Goal: Task Accomplishment & Management: Complete application form

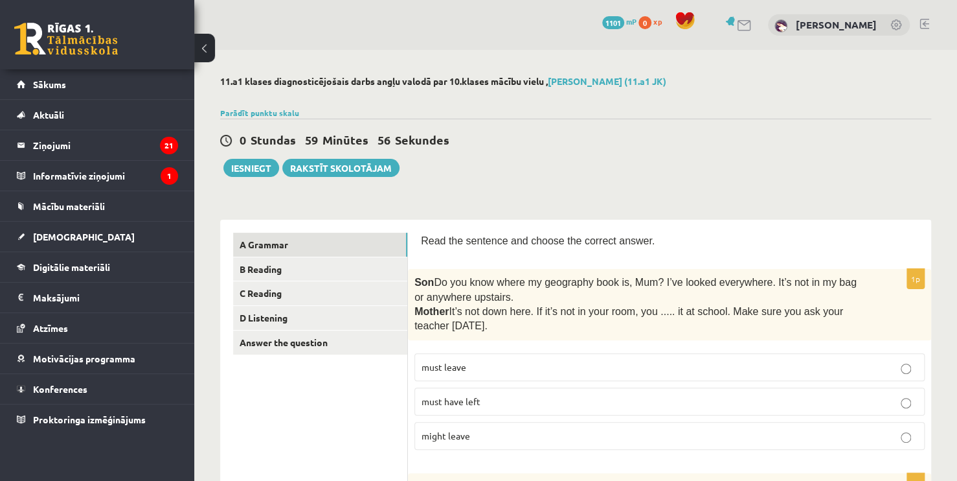
click at [598, 149] on div "0 Stundas 59 Minūtes 56 Sekundes Iesniegt Rakstīt skolotājam" at bounding box center [575, 148] width 711 height 58
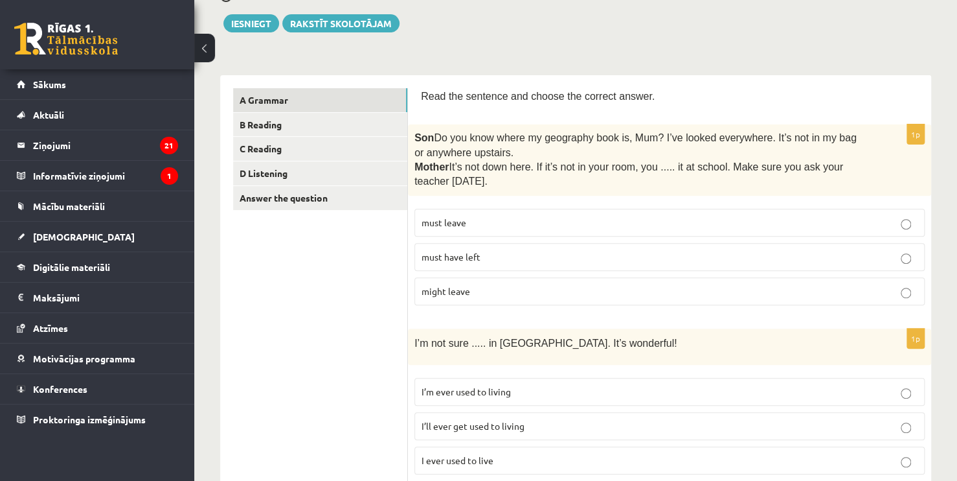
scroll to position [148, 0]
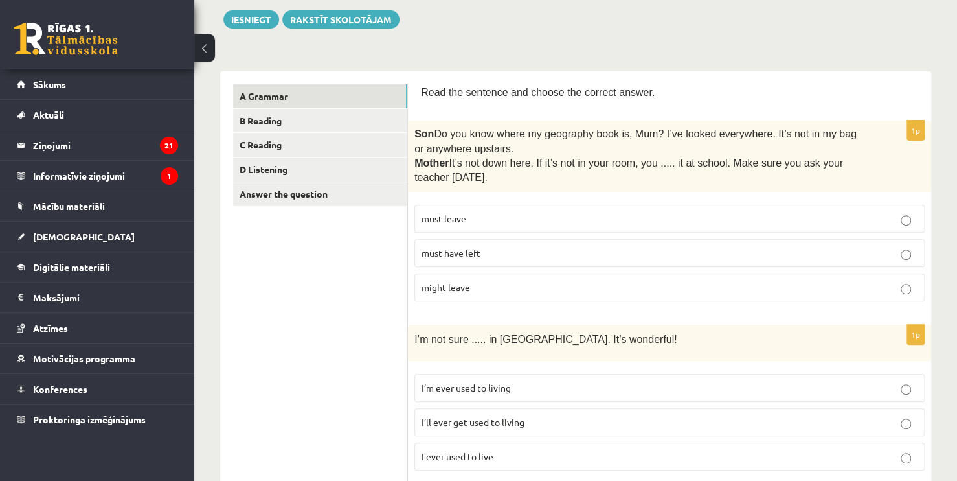
click at [491, 254] on p "must have left" at bounding box center [670, 253] width 496 height 14
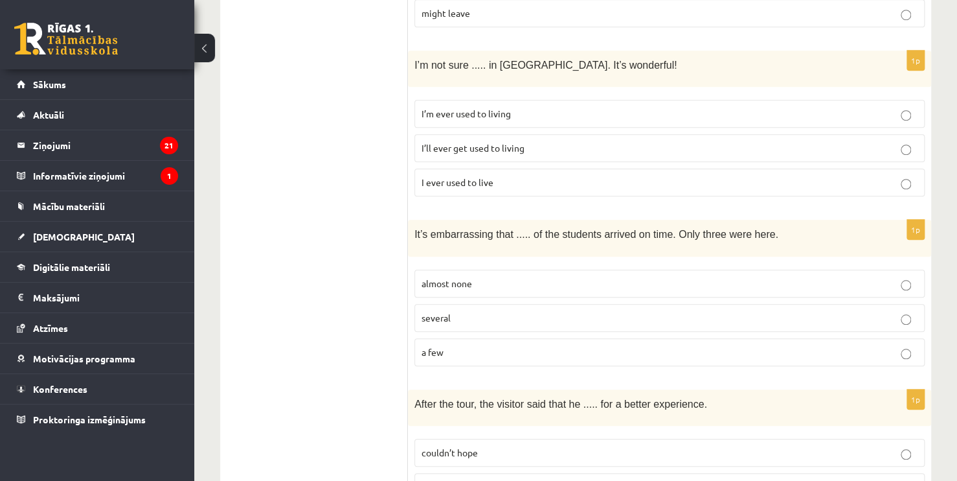
scroll to position [435, 0]
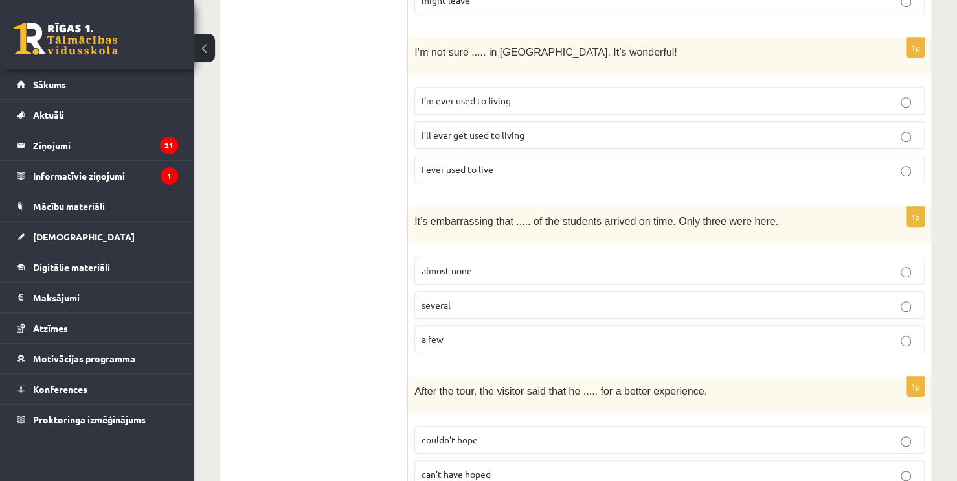
click at [747, 123] on label "I’ll ever get used to living" at bounding box center [669, 135] width 510 height 28
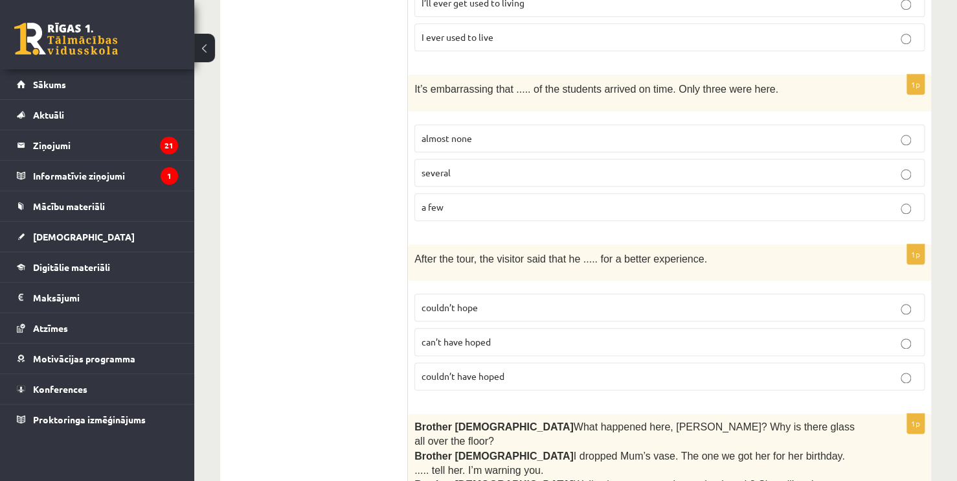
scroll to position [575, 0]
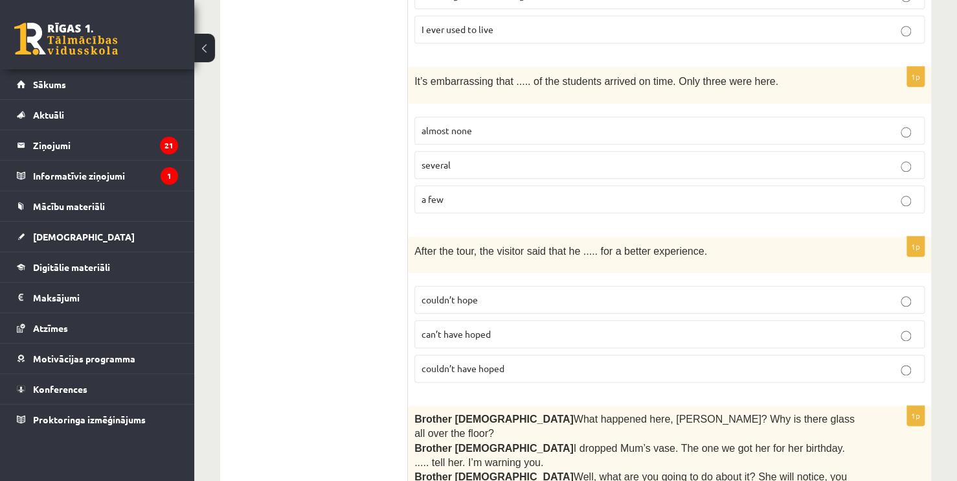
click at [670, 198] on p "a few" at bounding box center [670, 199] width 496 height 14
click at [881, 124] on p "almost none" at bounding box center [670, 131] width 496 height 14
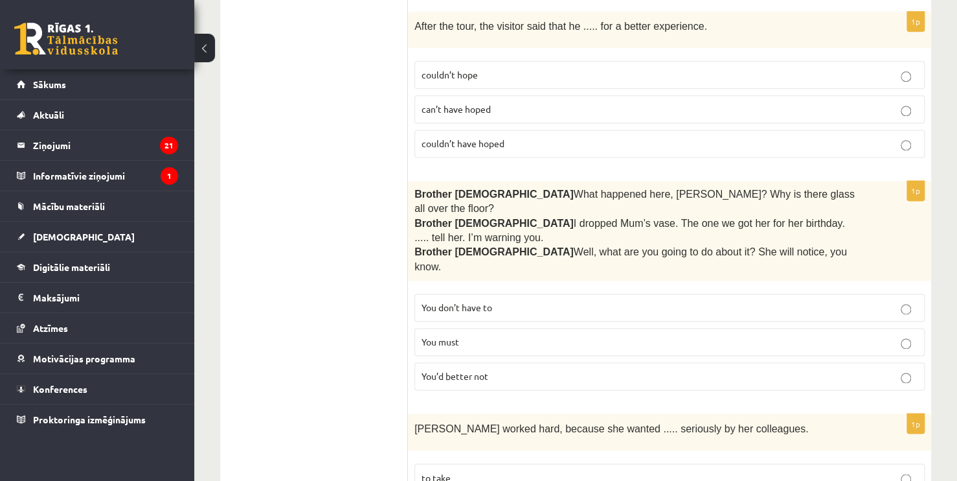
scroll to position [804, 0]
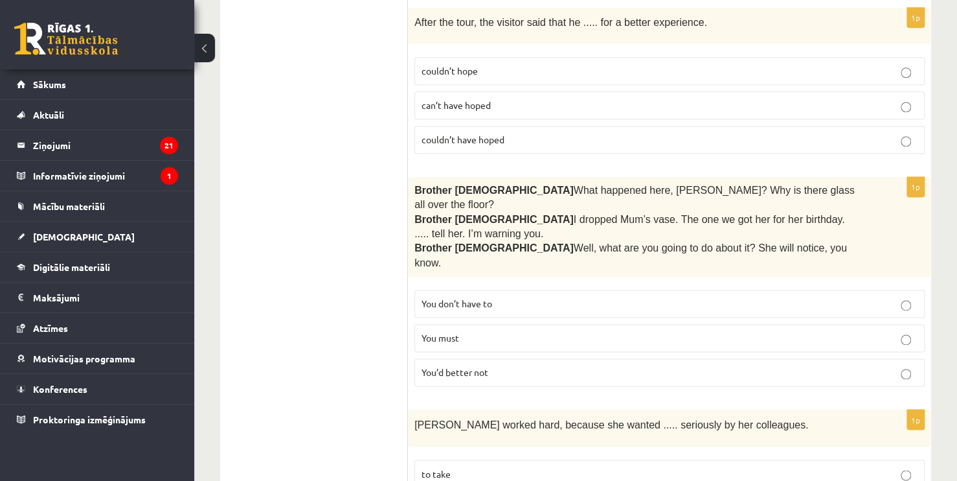
click at [674, 64] on p "couldn’t hope" at bounding box center [670, 71] width 496 height 14
drag, startPoint x: 955, startPoint y: 127, endPoint x: 953, endPoint y: 148, distance: 20.9
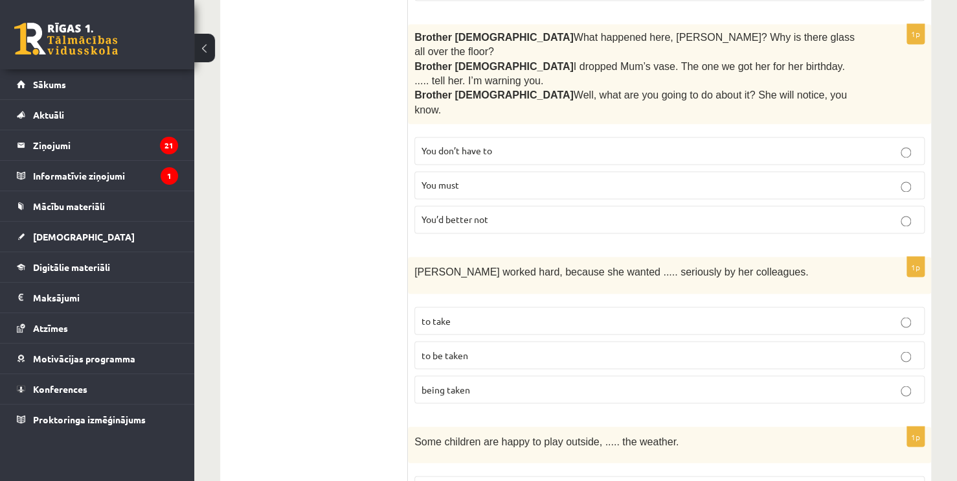
scroll to position [961, 0]
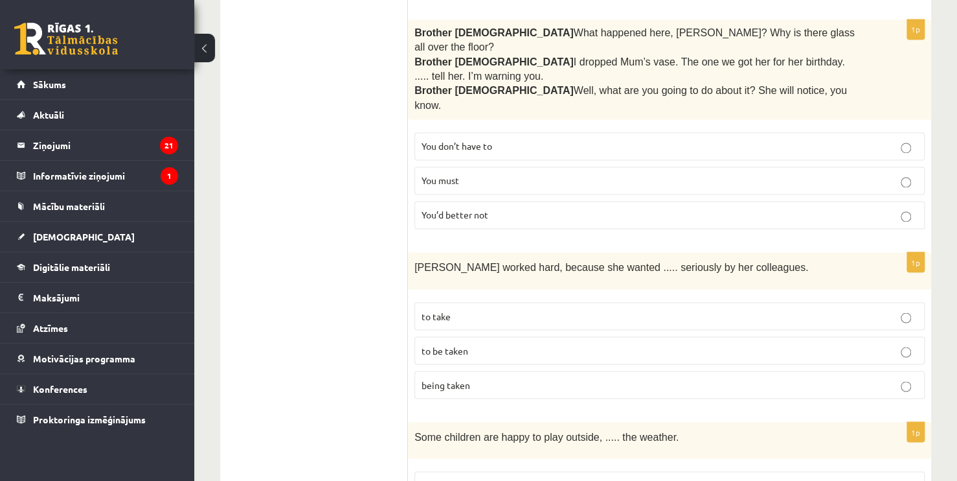
click at [669, 208] on p "You’d better not" at bounding box center [670, 215] width 496 height 14
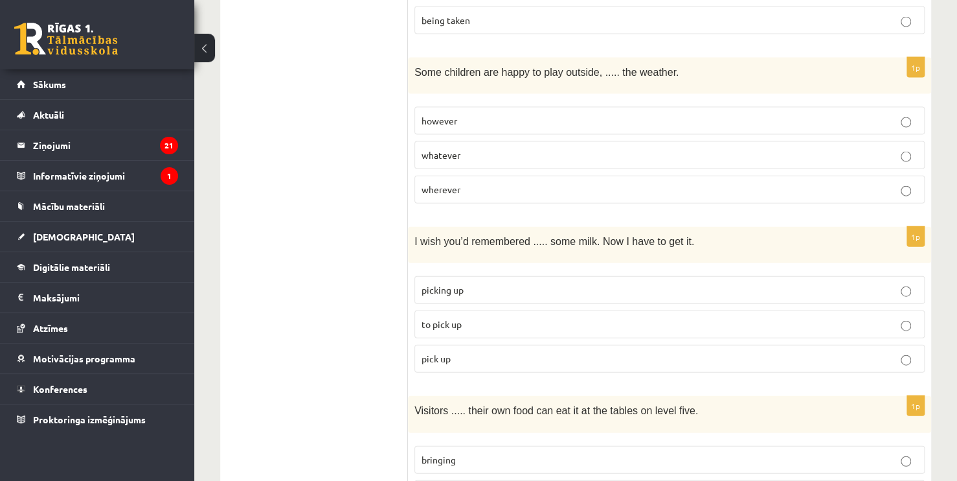
scroll to position [1313, 0]
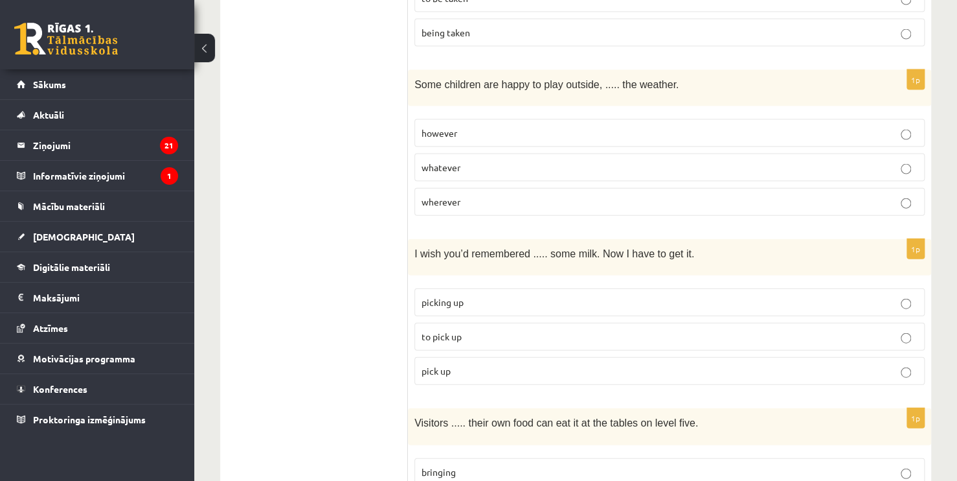
click at [623, 119] on label "however" at bounding box center [669, 133] width 510 height 28
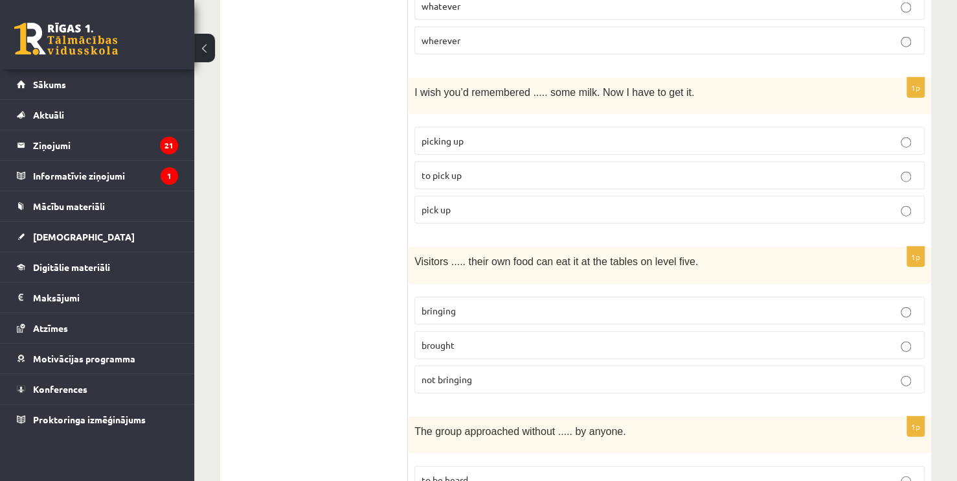
scroll to position [1478, 0]
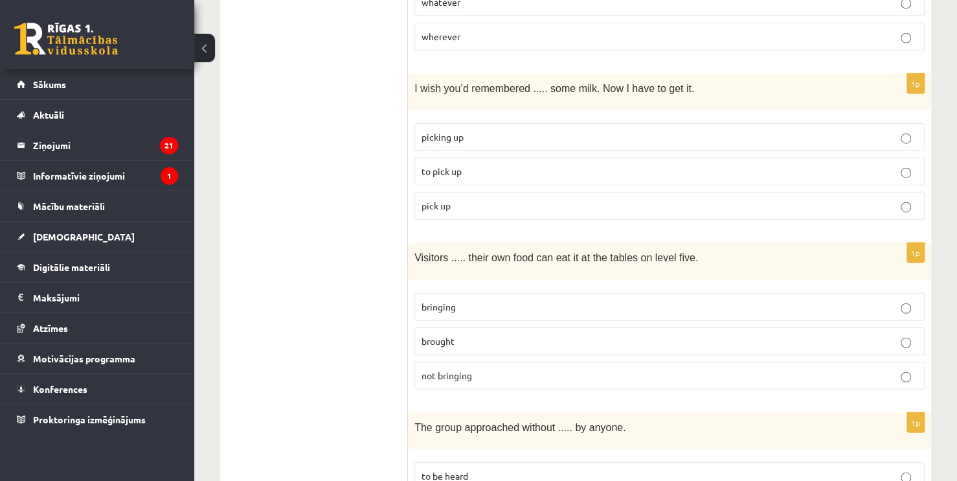
click at [655, 164] on p "to pick up" at bounding box center [670, 171] width 496 height 14
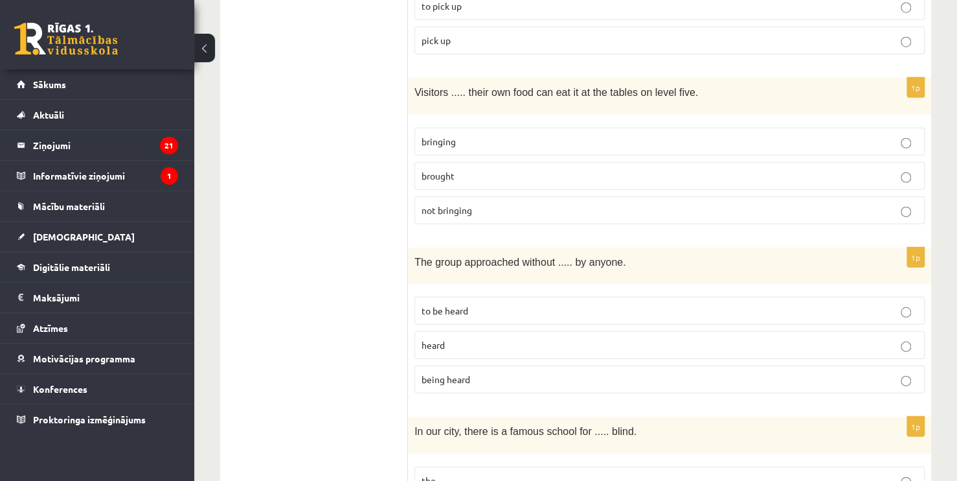
scroll to position [1651, 0]
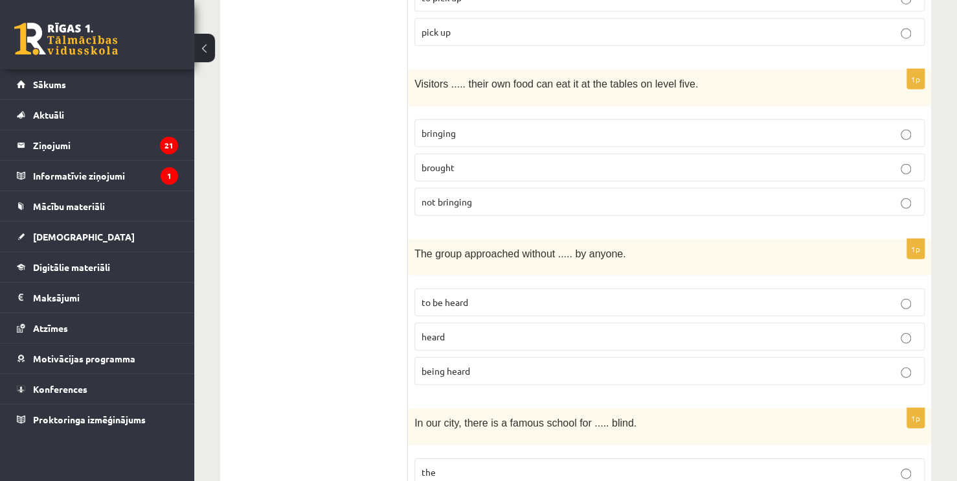
click at [895, 126] on p "bringing" at bounding box center [670, 133] width 496 height 14
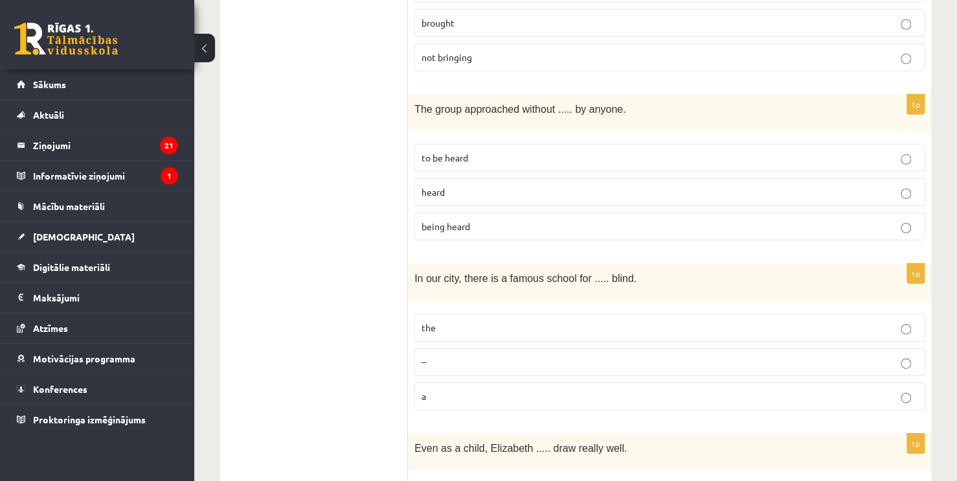
scroll to position [1800, 0]
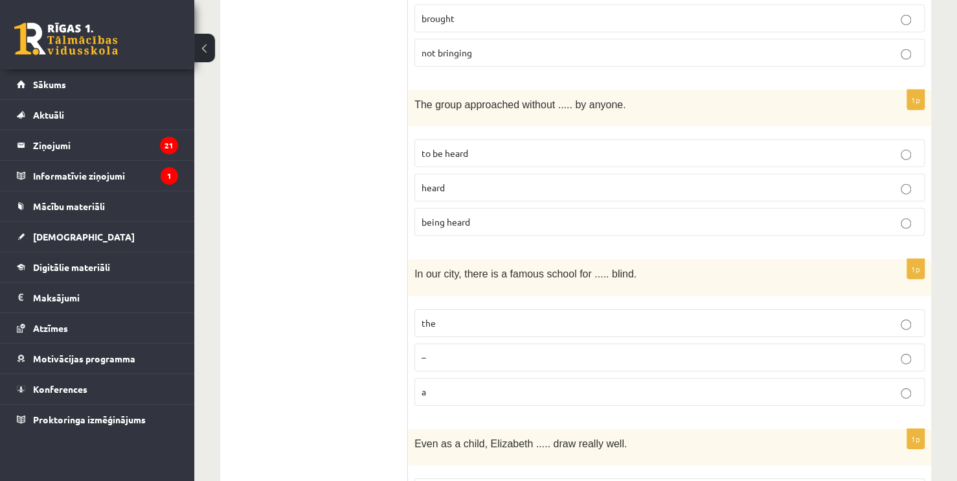
click at [539, 208] on label "being heard" at bounding box center [669, 222] width 510 height 28
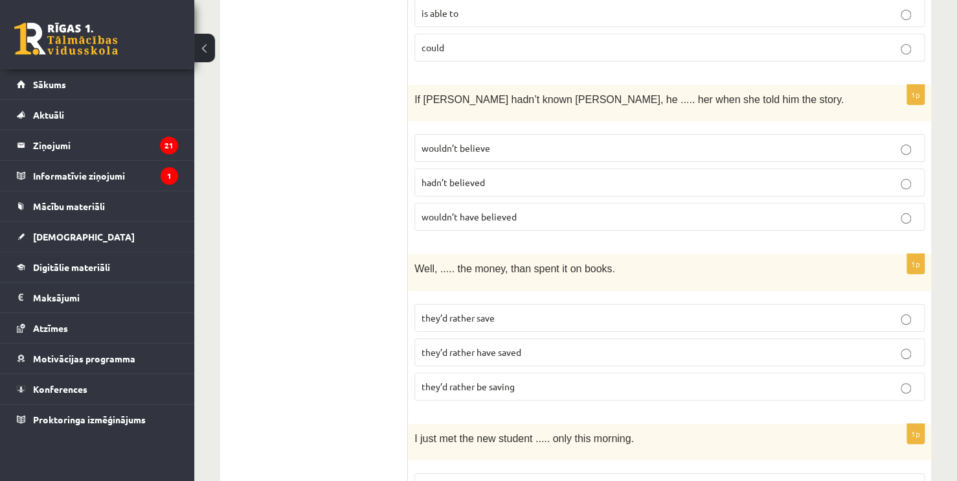
scroll to position [2326, 0]
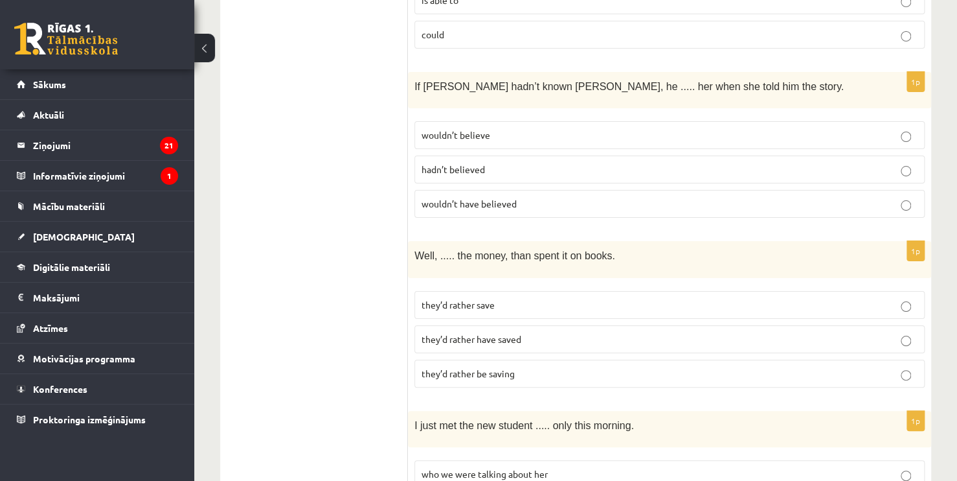
click at [498, 128] on p "wouldn’t believe" at bounding box center [670, 135] width 496 height 14
click at [810, 197] on p "wouldn’t have believed" at bounding box center [670, 204] width 496 height 14
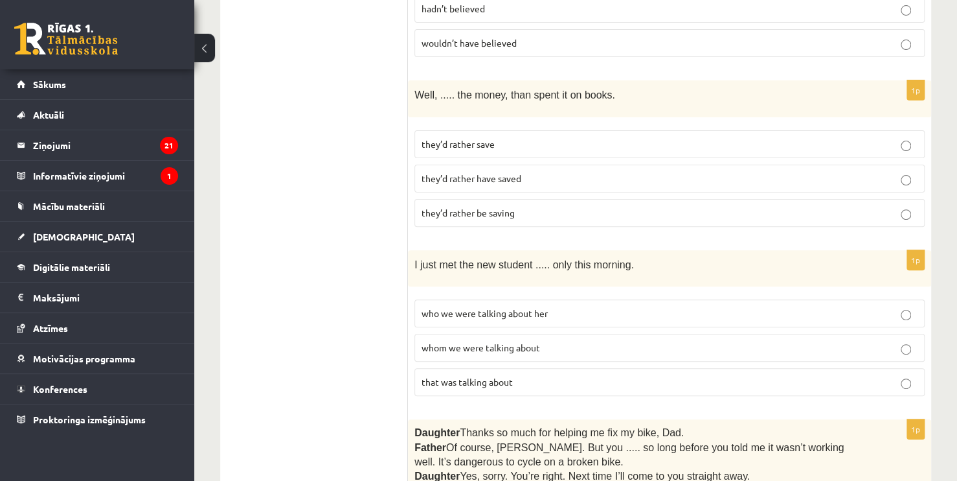
scroll to position [2491, 0]
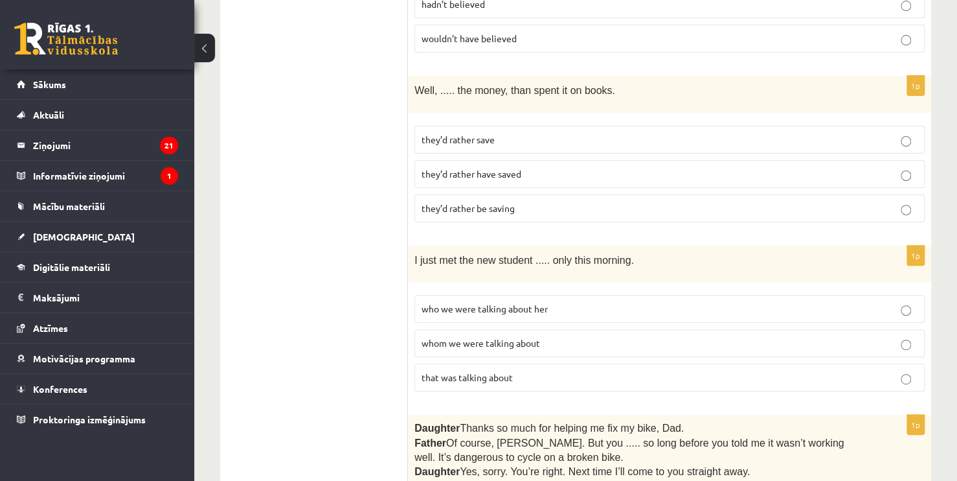
click at [841, 133] on p "they’d rather save" at bounding box center [670, 140] width 496 height 14
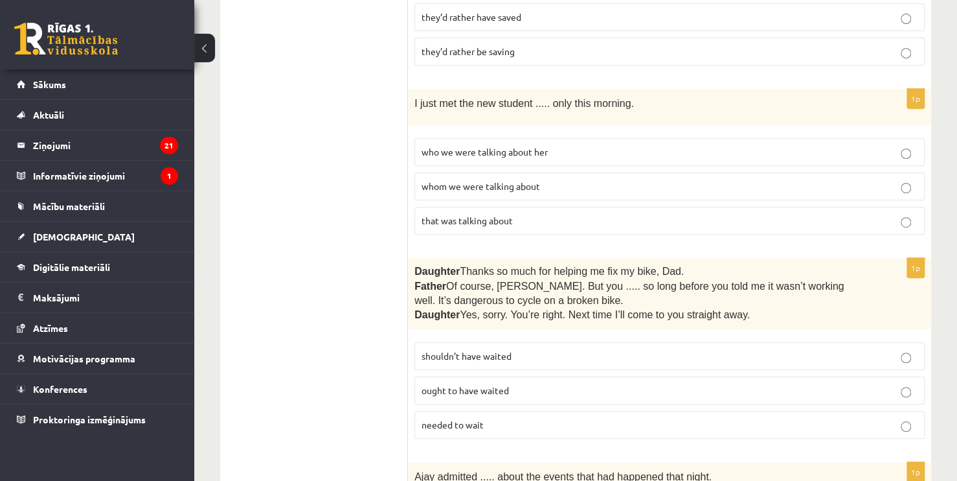
scroll to position [2652, 0]
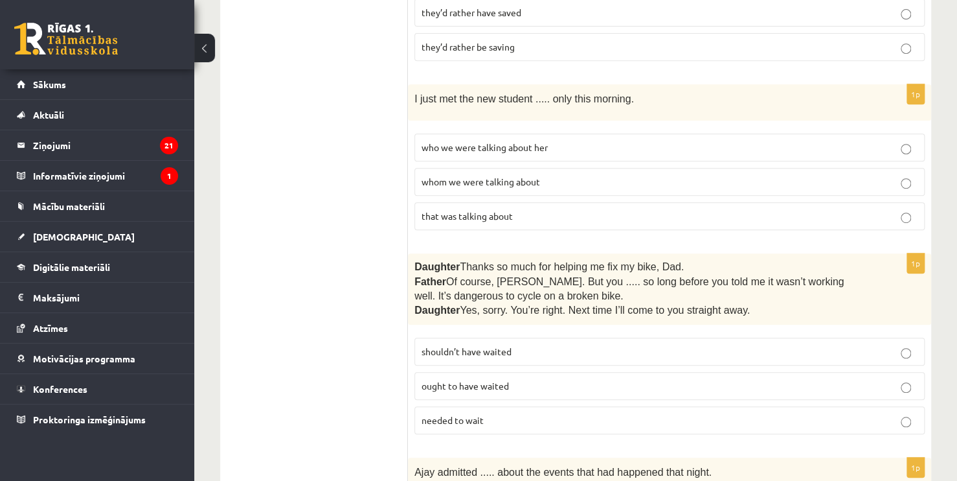
click at [668, 141] on p "who we were talking about her" at bounding box center [670, 148] width 496 height 14
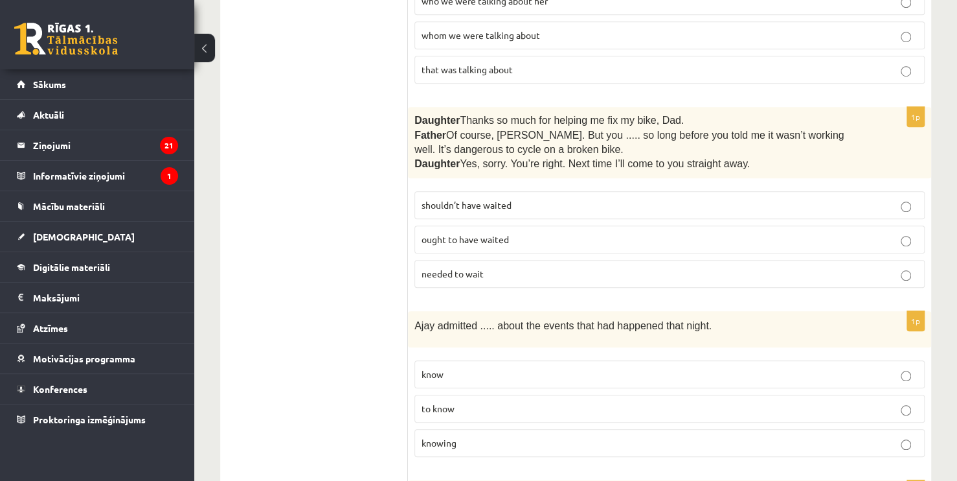
scroll to position [2807, 0]
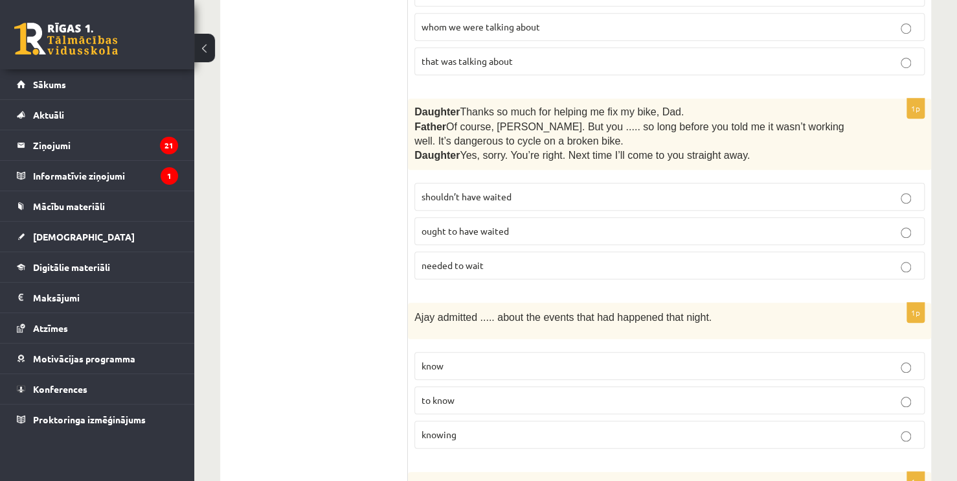
click at [850, 190] on p "shouldn’t have waited" at bounding box center [670, 197] width 496 height 14
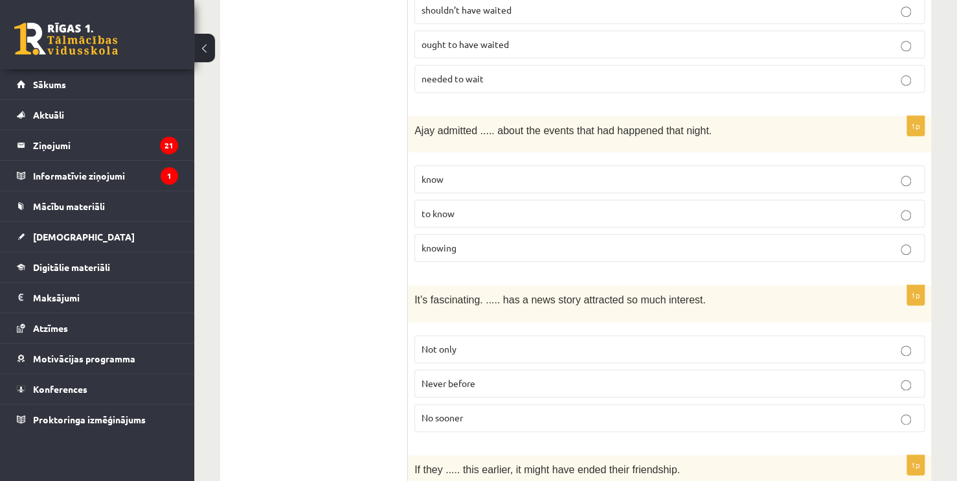
scroll to position [3006, 0]
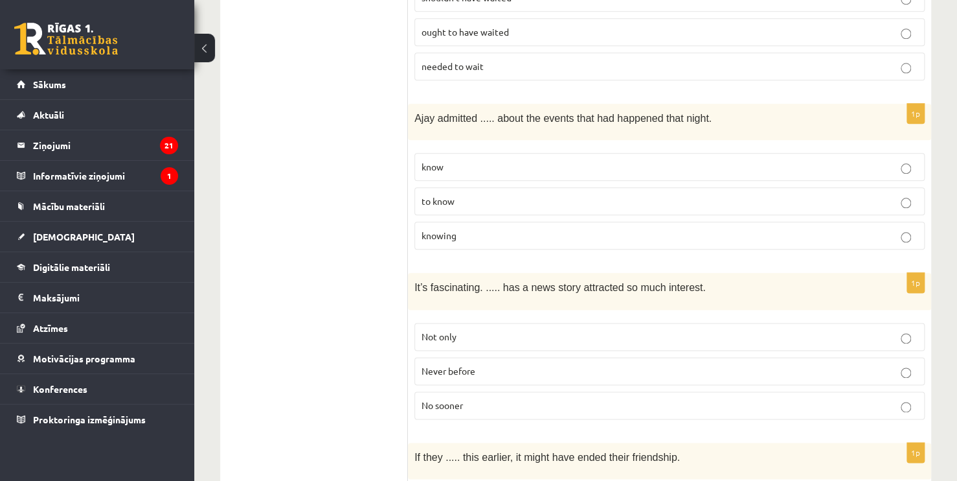
click at [586, 187] on label "to know" at bounding box center [669, 201] width 510 height 28
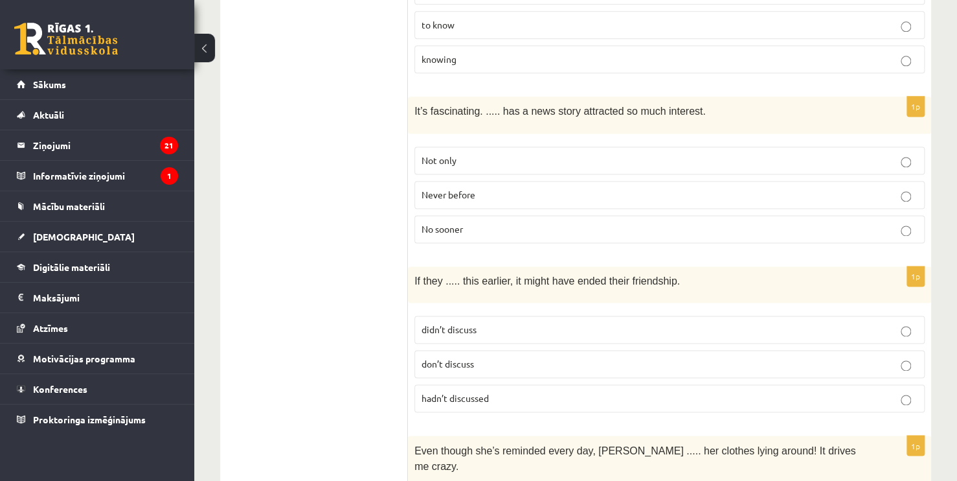
scroll to position [3253, 0]
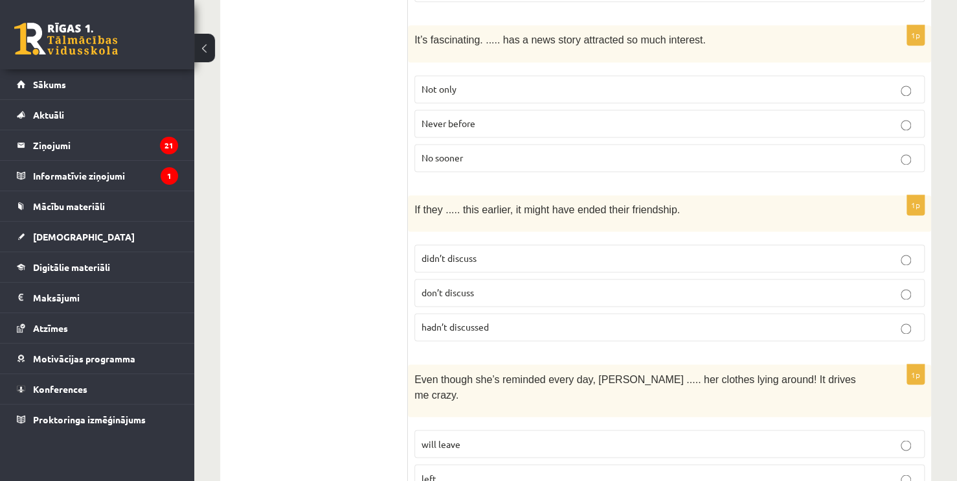
click at [912, 320] on p "hadn’t discussed" at bounding box center [670, 327] width 496 height 14
click at [679, 471] on p "left" at bounding box center [670, 478] width 496 height 14
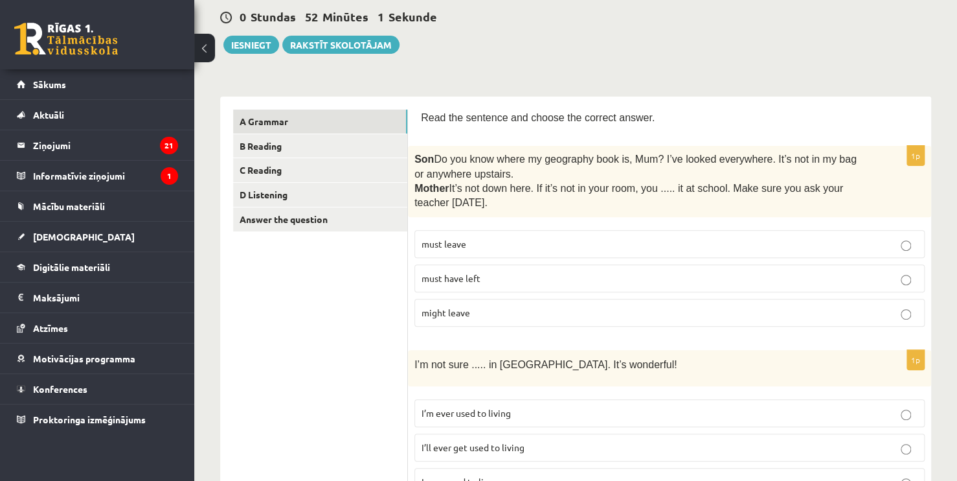
scroll to position [98, 0]
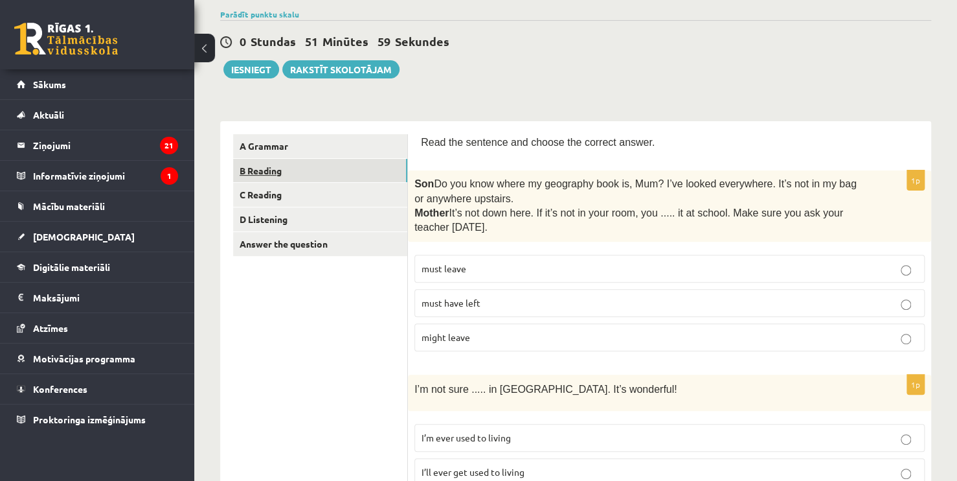
click at [275, 166] on link "B Reading" at bounding box center [320, 171] width 174 height 24
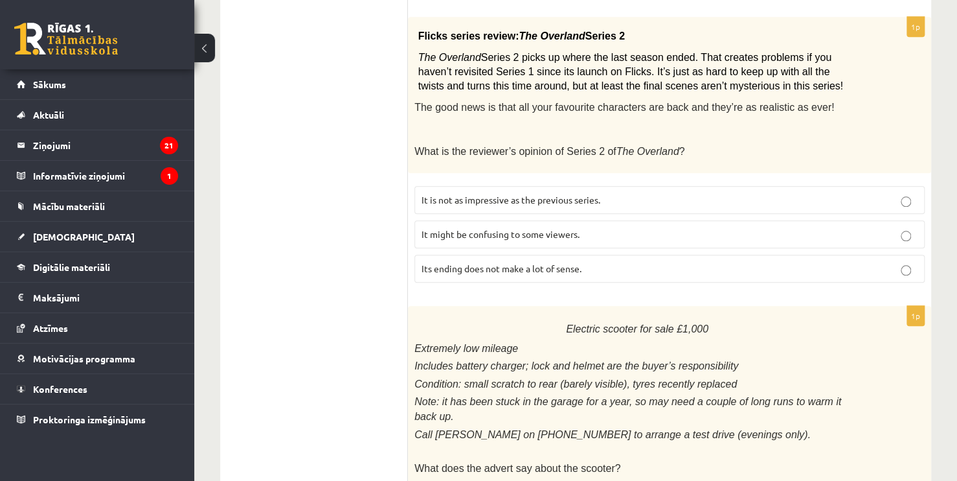
scroll to position [532, 0]
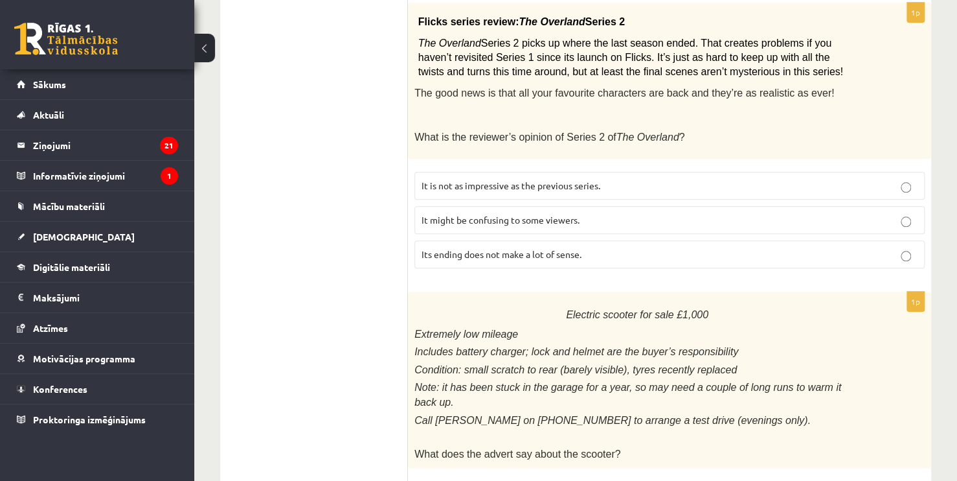
click at [766, 213] on p "It might be confusing to some viewers." at bounding box center [670, 220] width 496 height 14
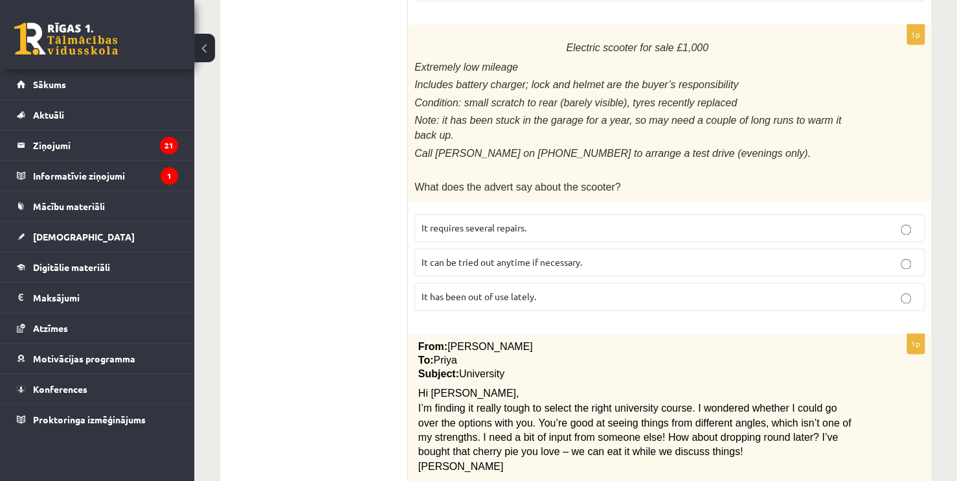
scroll to position [806, 0]
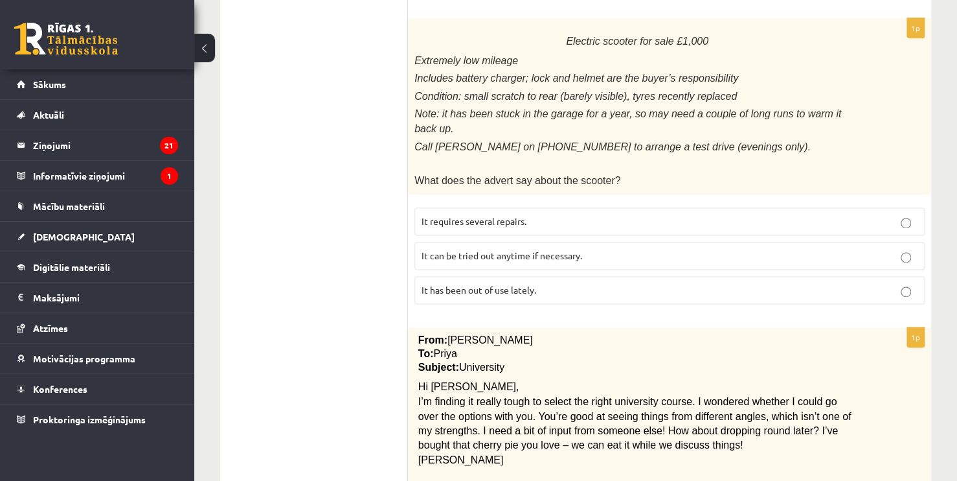
click at [640, 283] on p "It has been out of use lately." at bounding box center [670, 290] width 496 height 14
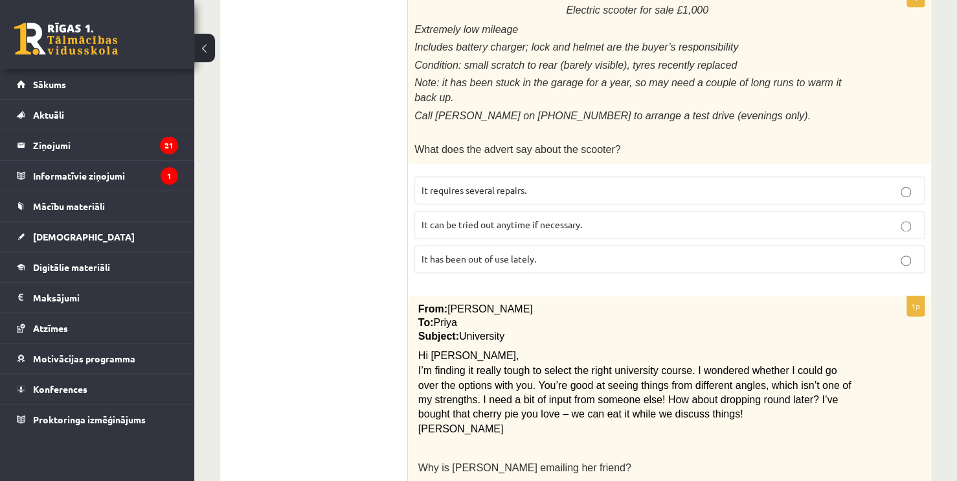
scroll to position [839, 0]
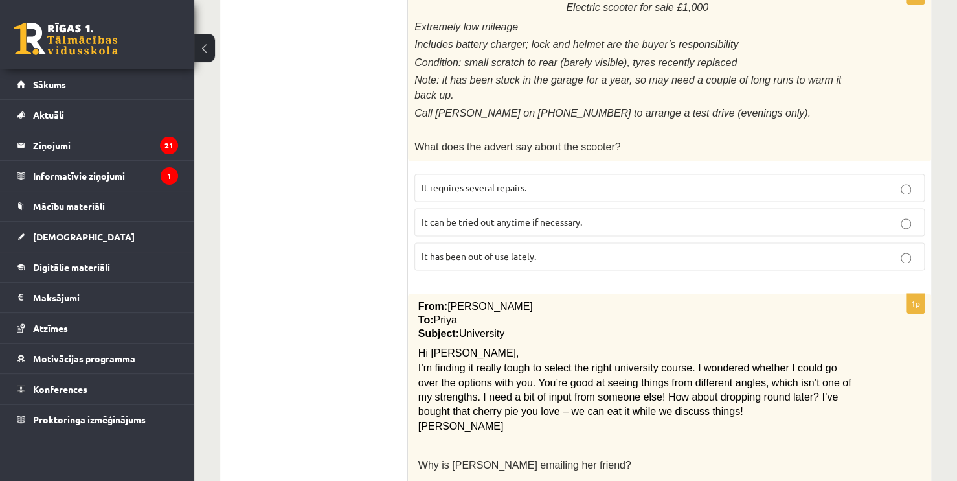
drag, startPoint x: 954, startPoint y: 222, endPoint x: 955, endPoint y: 231, distance: 8.4
click at [955, 231] on div "11.a1 klases diagnosticējošais darbs angļu valodā par 10.klases mācību vielu , …" at bounding box center [575, 222] width 763 height 2022
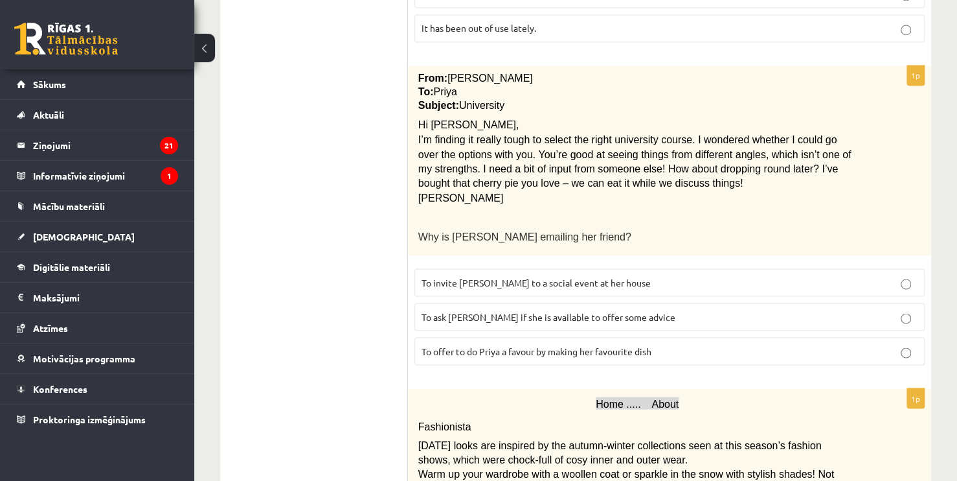
scroll to position [1088, 0]
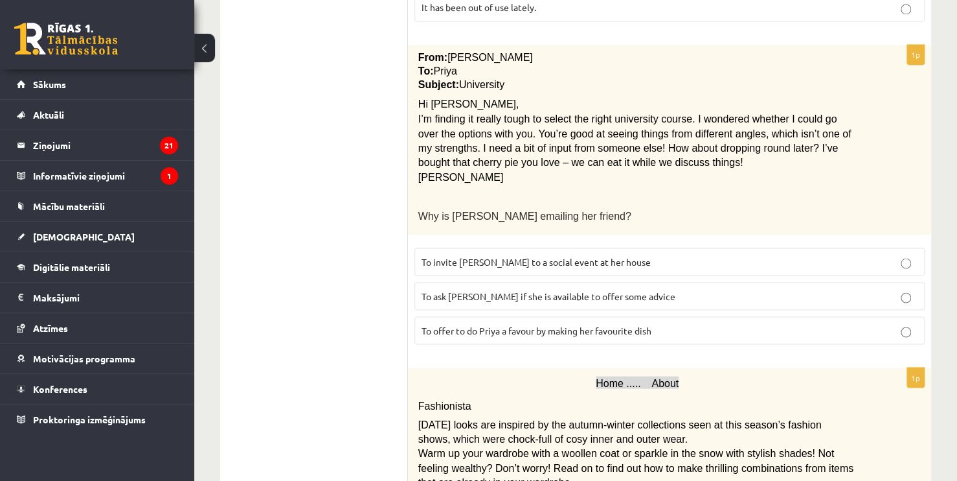
click at [630, 289] on p "To ask Priya if she is available to offer some advice" at bounding box center [670, 296] width 496 height 14
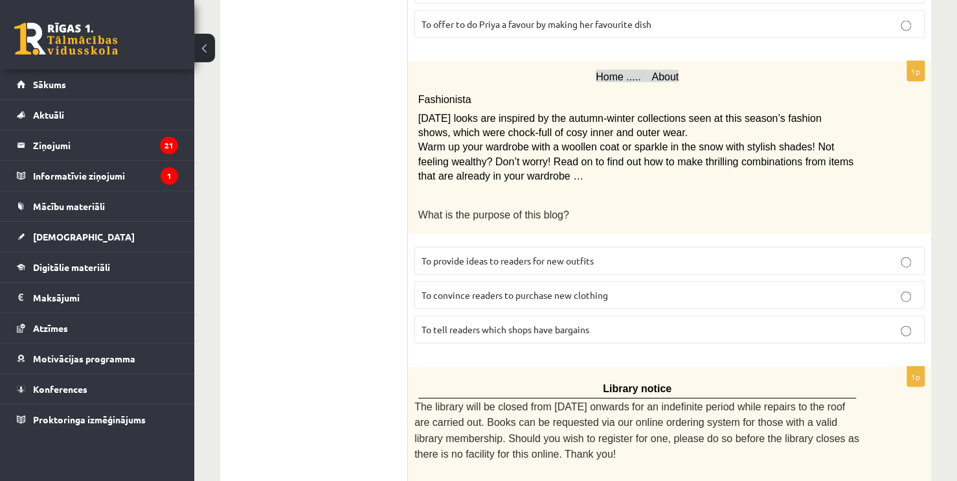
scroll to position [1397, 0]
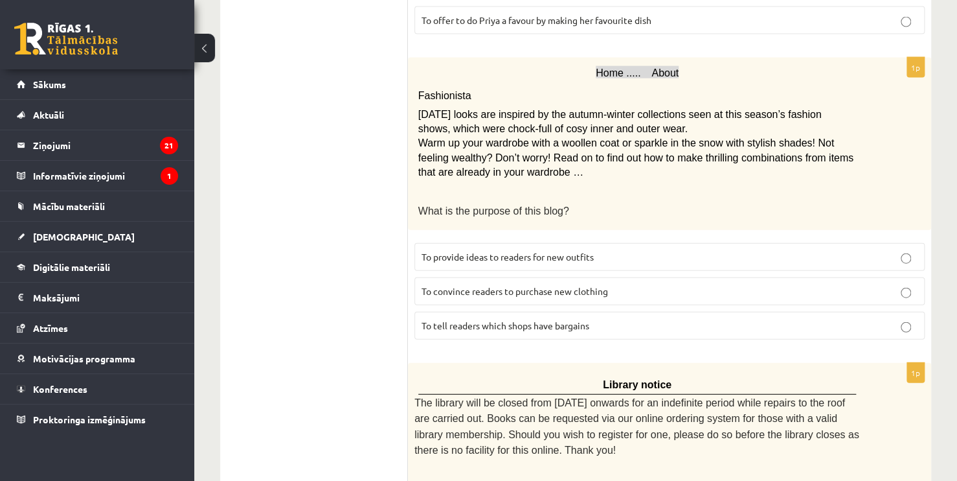
click at [643, 284] on p "To convince readers to purchase new clothing" at bounding box center [670, 291] width 496 height 14
click at [515, 251] on span "To provide ideas to readers for new outfits" at bounding box center [508, 257] width 172 height 12
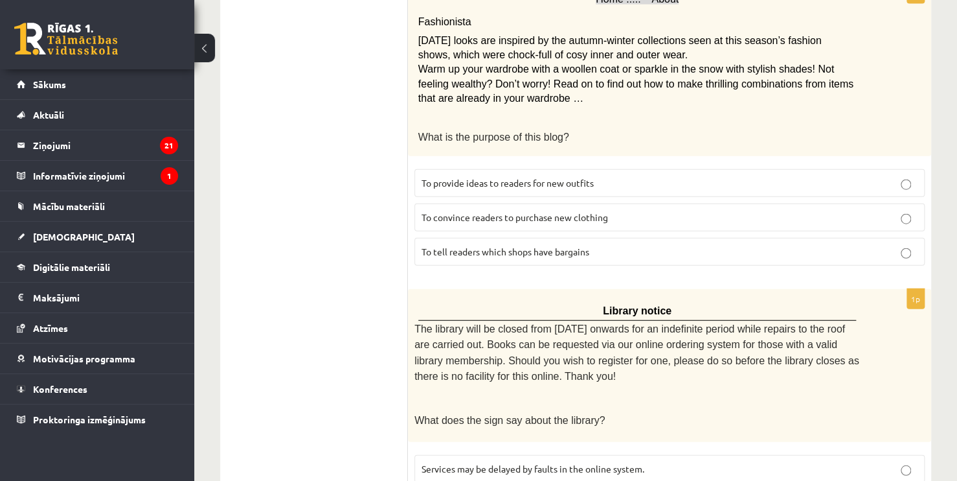
scroll to position [1544, 0]
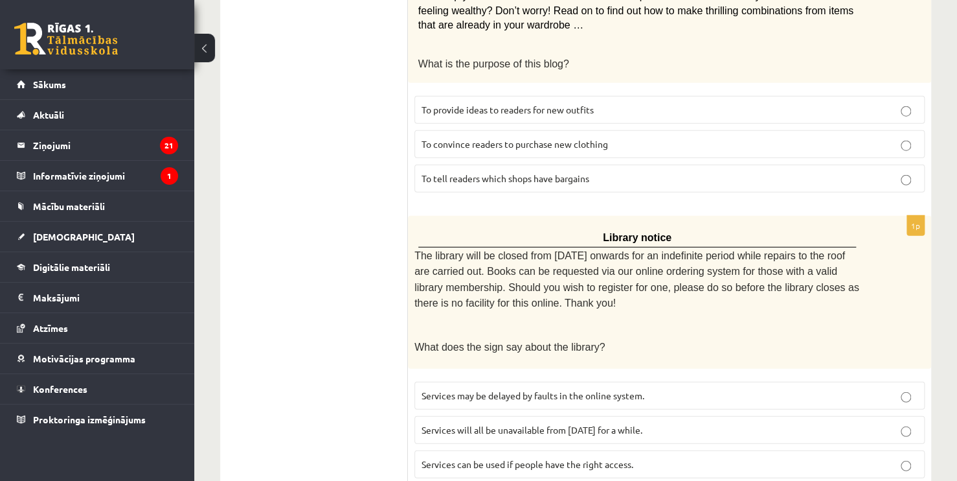
click at [617, 458] on span "Services can be used if people have the right access." at bounding box center [528, 464] width 212 height 12
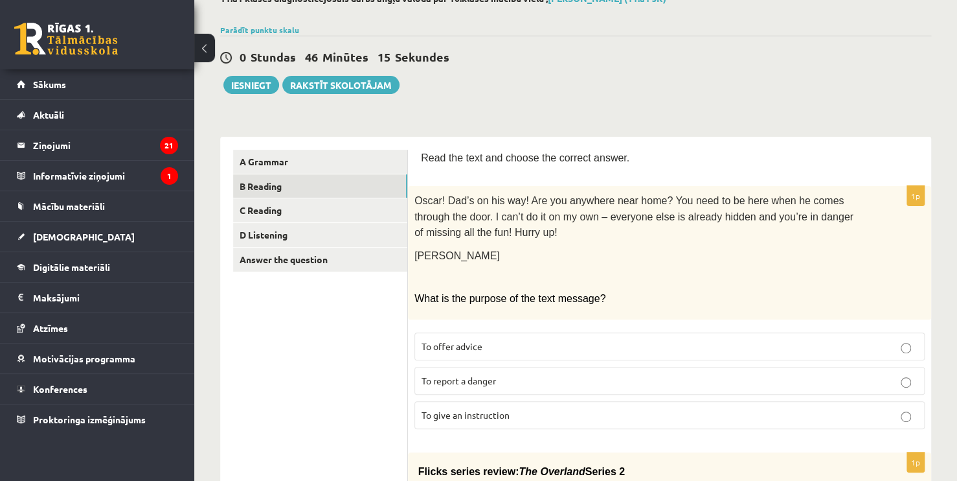
scroll to position [33, 0]
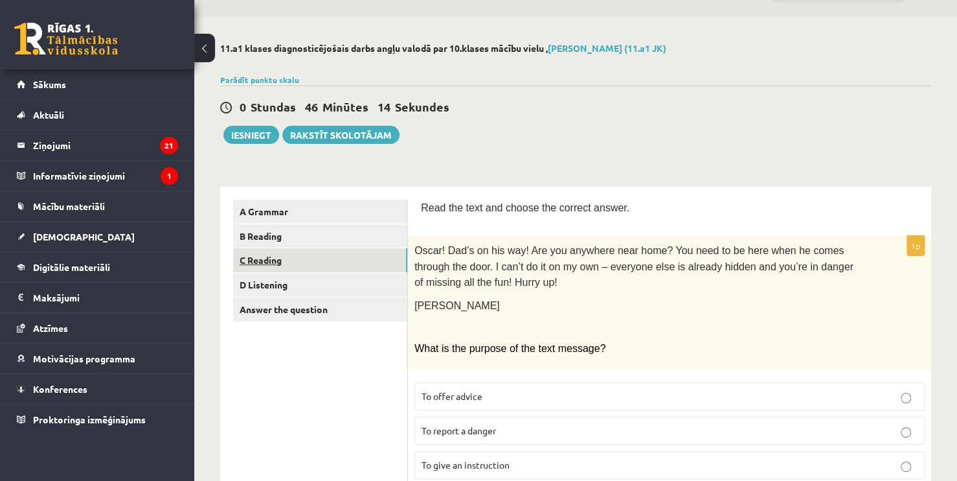
click at [260, 260] on link "C Reading" at bounding box center [320, 260] width 174 height 24
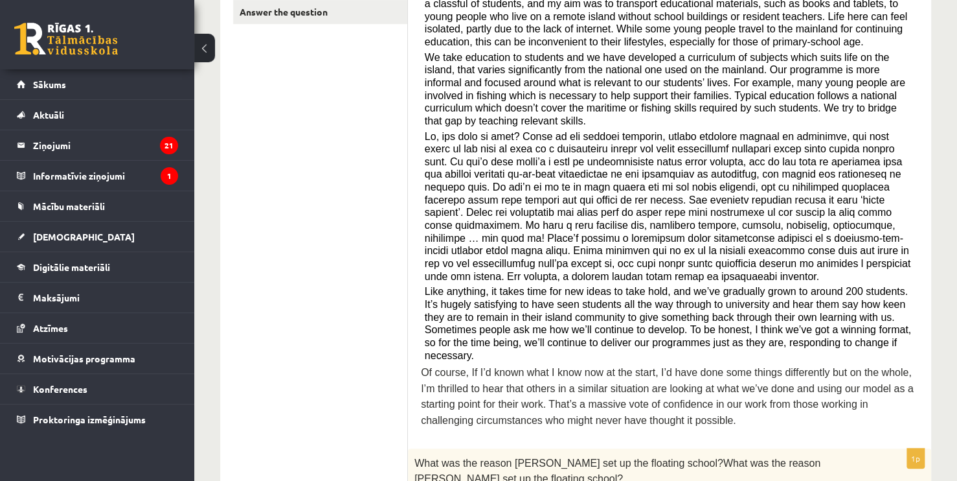
scroll to position [328, 0]
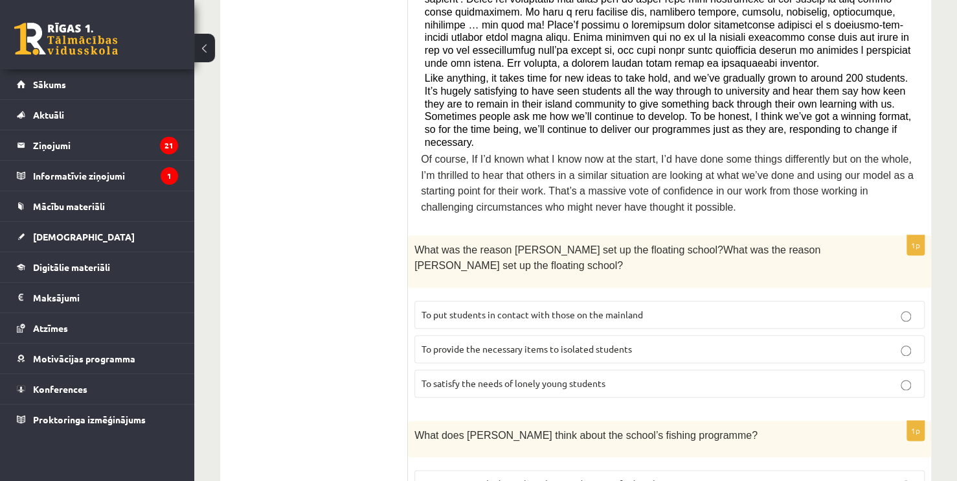
scroll to position [547, 0]
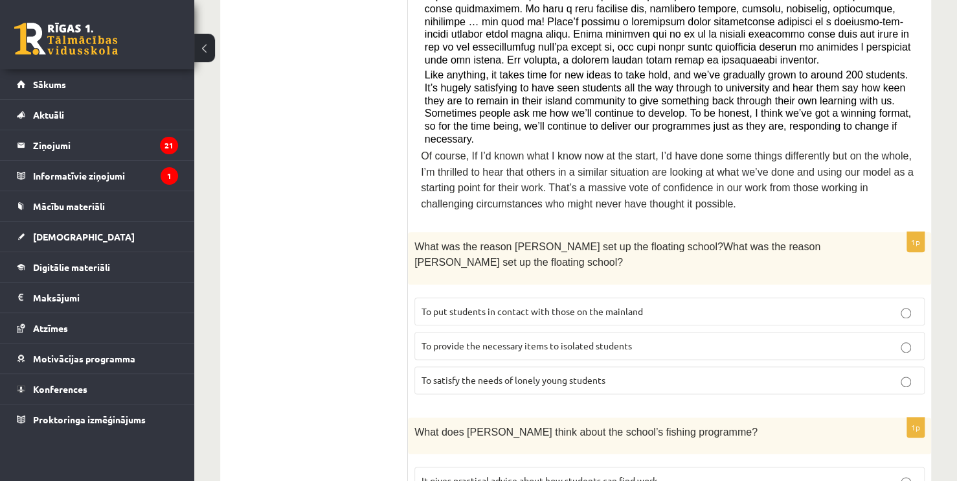
click at [671, 339] on p "To provide the necessary items to isolated students" at bounding box center [670, 346] width 496 height 14
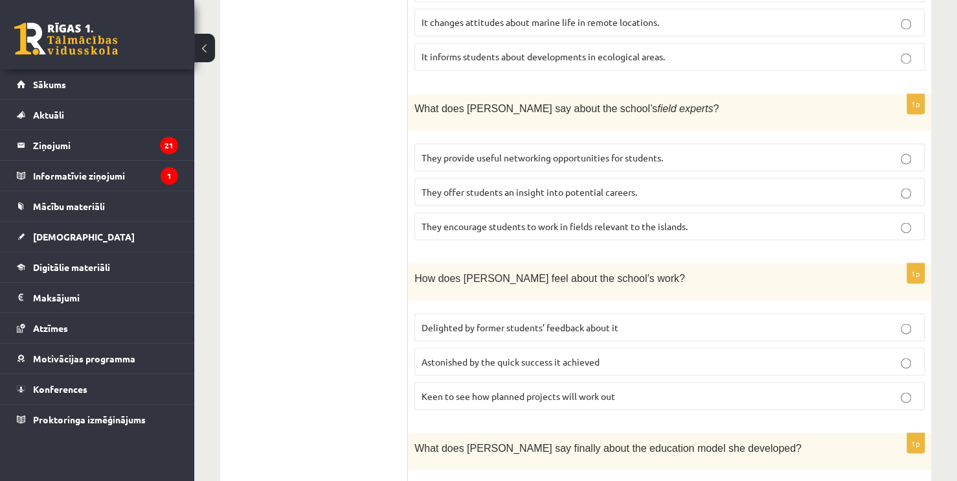
scroll to position [1056, 0]
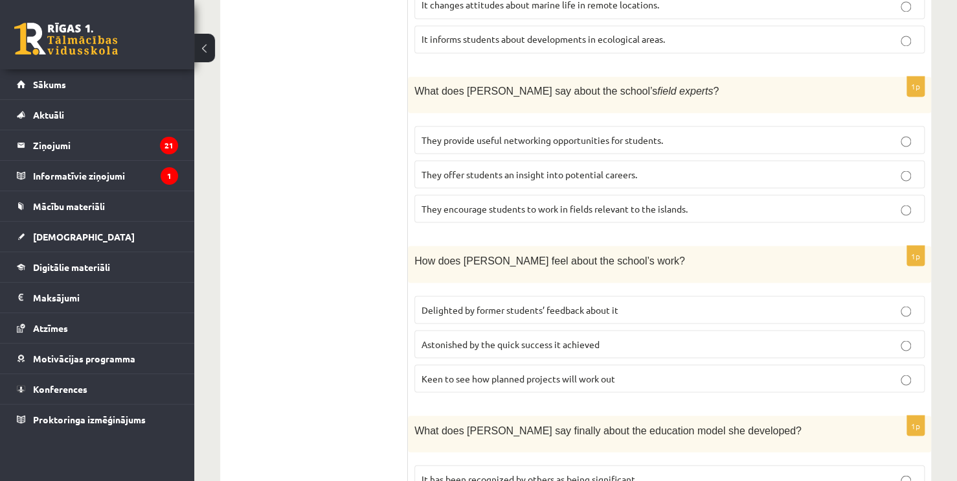
click at [863, 167] on p "They offer students an insight into potential careers." at bounding box center [670, 174] width 496 height 14
click at [874, 337] on p "Astonished by the quick success it achieved" at bounding box center [670, 344] width 496 height 14
click at [879, 302] on p "Delighted by former students’ feedback about it" at bounding box center [670, 309] width 496 height 14
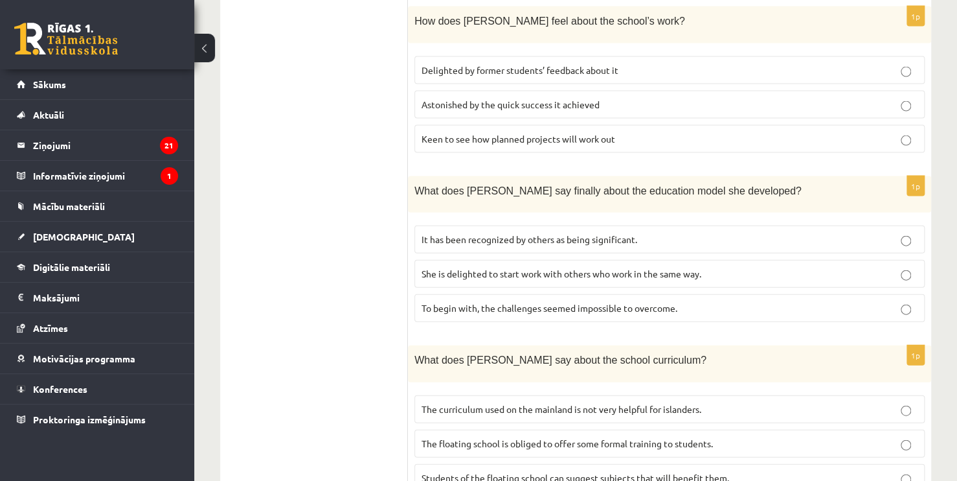
click at [848, 232] on p "It has been recognized by others as being significant." at bounding box center [670, 239] width 496 height 14
drag, startPoint x: 869, startPoint y: 431, endPoint x: 889, endPoint y: 413, distance: 27.1
click at [889, 413] on fieldset "The curriculum used on the mainland is not very helpful for islanders. The floa…" at bounding box center [669, 442] width 510 height 107
click at [889, 471] on p "Students of the floating school can suggest subjects that will benefit them." at bounding box center [670, 478] width 496 height 14
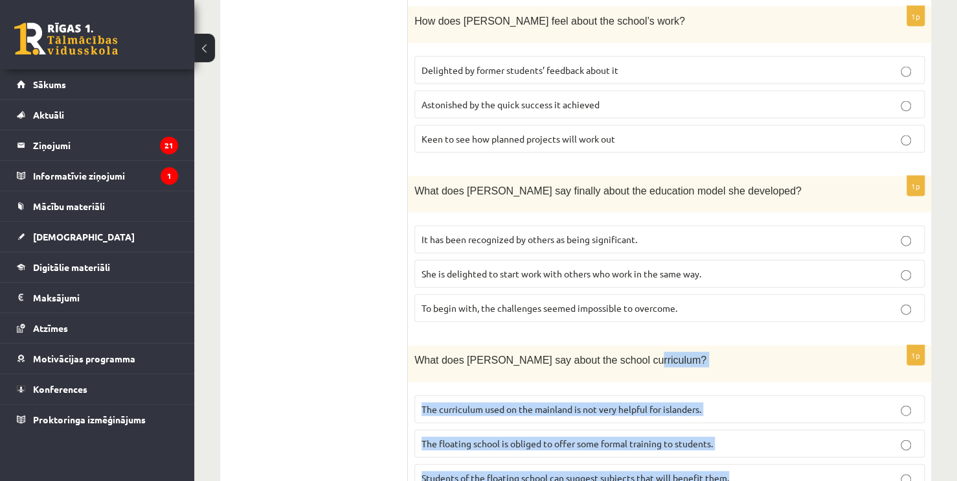
drag, startPoint x: 956, startPoint y: 440, endPoint x: 956, endPoint y: 320, distance: 120.5
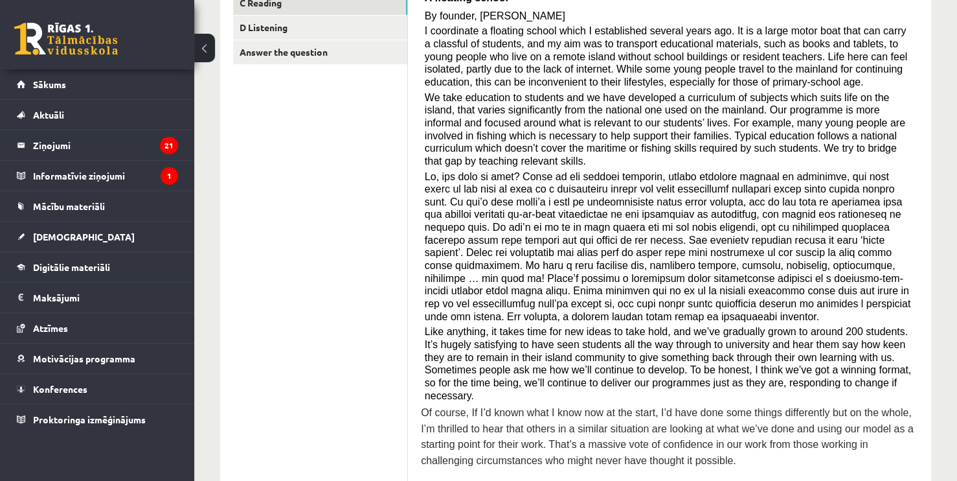
scroll to position [151, 0]
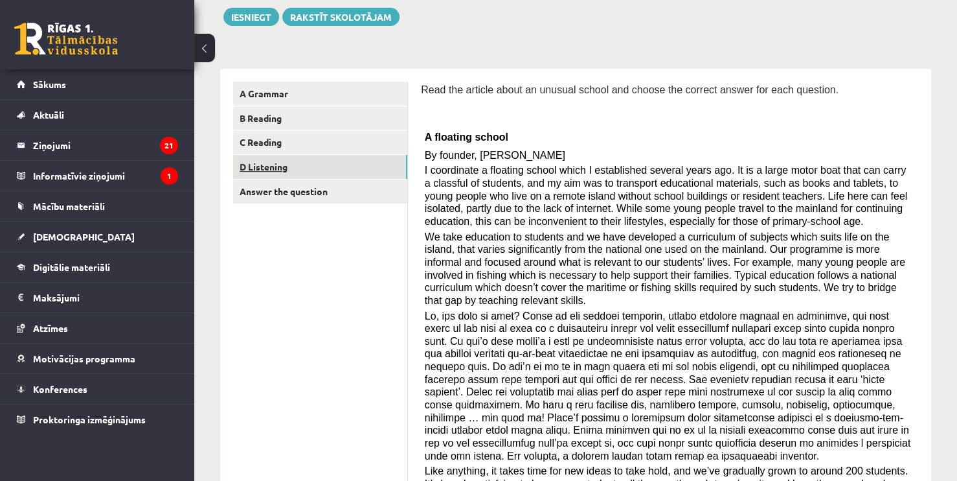
click at [365, 177] on link "D Listening" at bounding box center [320, 167] width 174 height 24
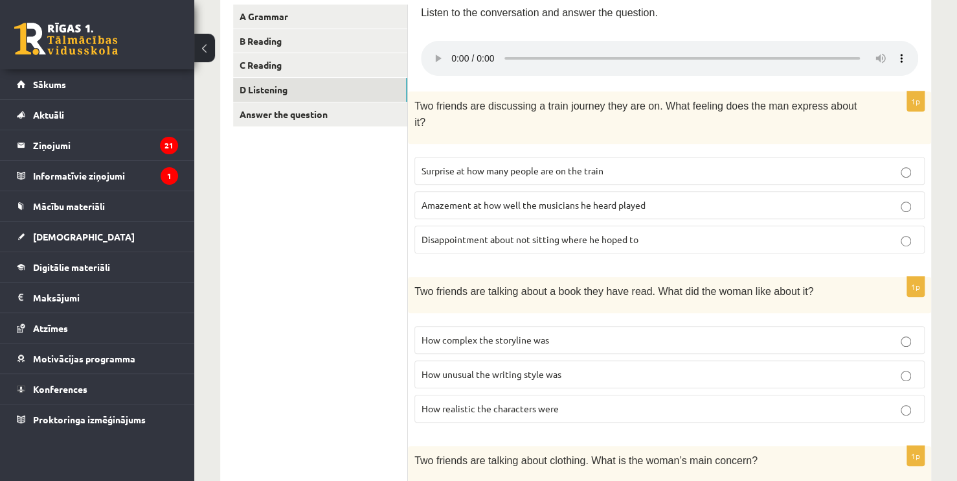
scroll to position [231, 0]
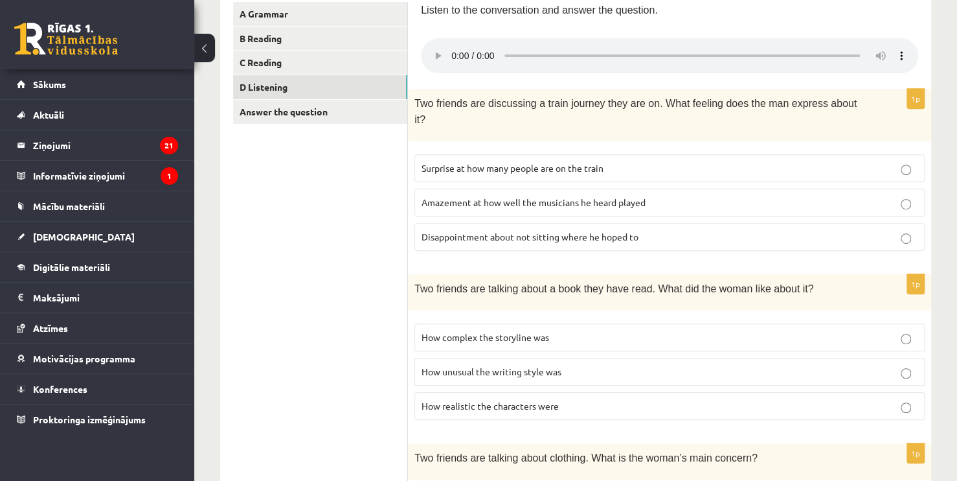
click at [955, 188] on div "11.a1 klases diagnosticējošais darbs angļu valodā par 10.klases mācību vielu , …" at bounding box center [575, 473] width 763 height 1309
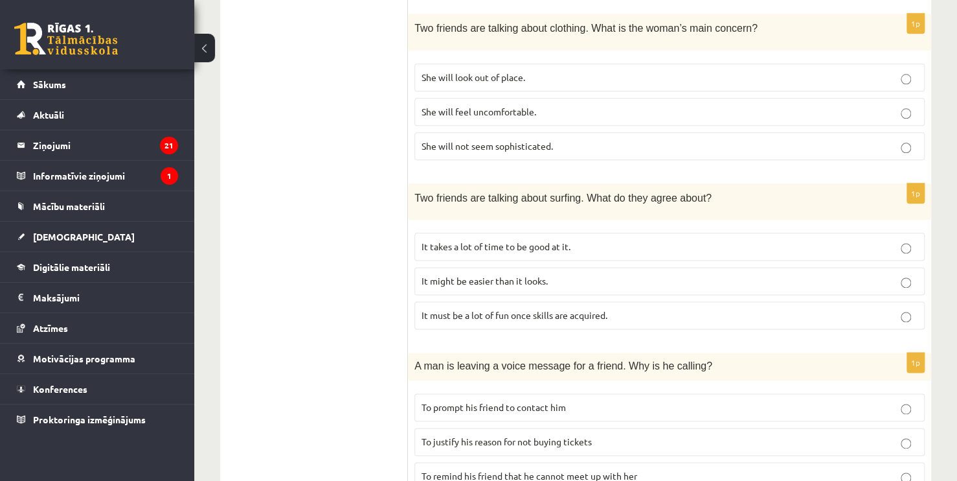
scroll to position [664, 0]
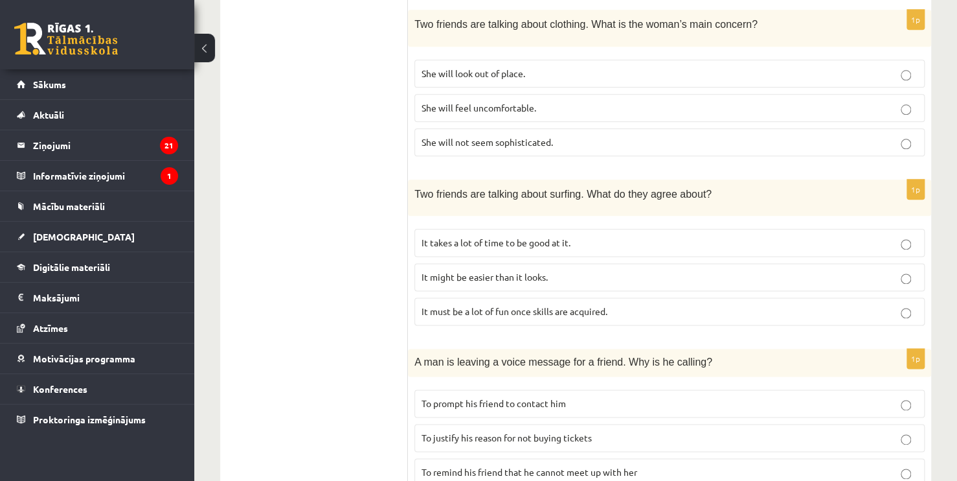
click at [552, 101] on p "She will feel uncomfortable." at bounding box center [670, 108] width 496 height 14
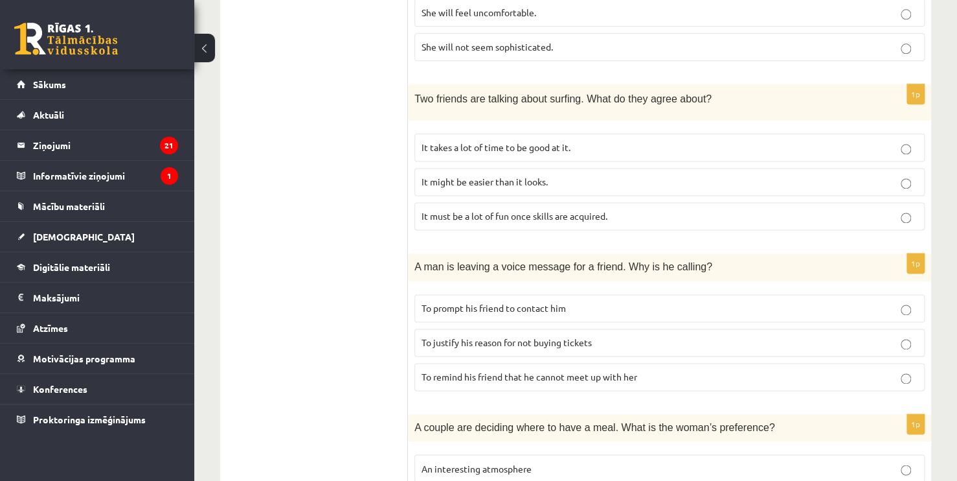
scroll to position [852, 0]
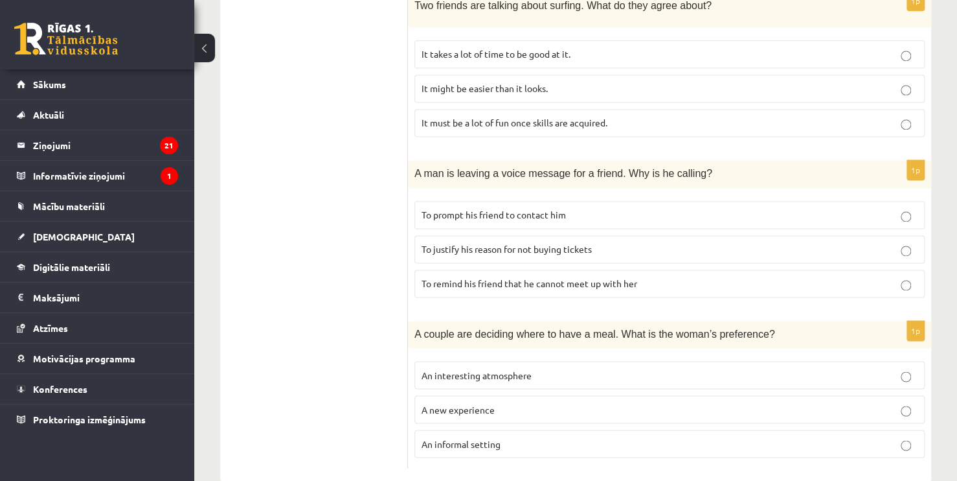
drag, startPoint x: 956, startPoint y: 416, endPoint x: 947, endPoint y: 442, distance: 27.4
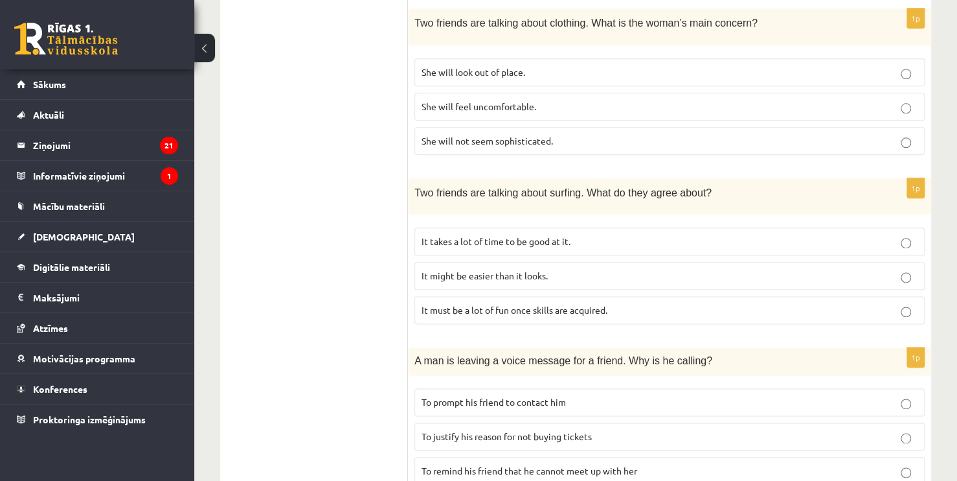
scroll to position [662, 0]
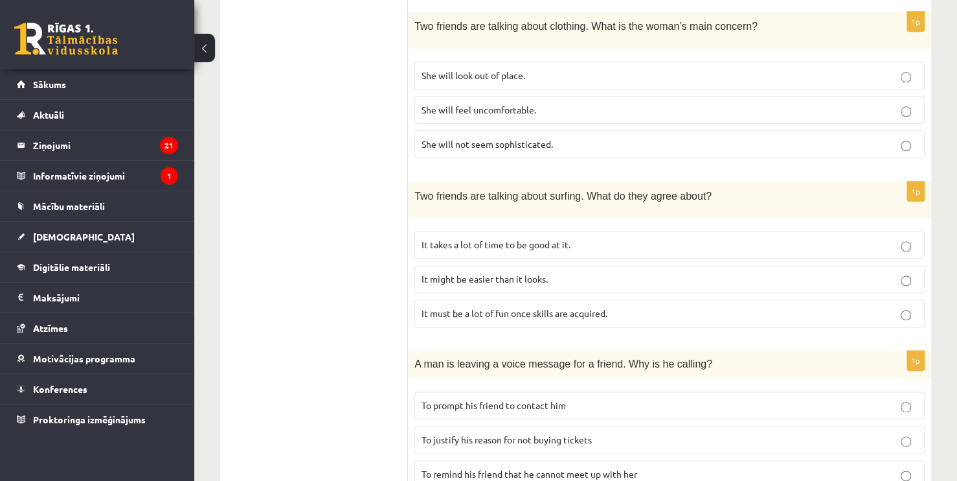
click at [891, 433] on p "To justify his reason for not buying tickets" at bounding box center [670, 440] width 496 height 14
click at [883, 357] on div "1p A man is leaving a voice message for a friend. Why is he calling? To prompt …" at bounding box center [669, 423] width 523 height 147
click at [888, 398] on p "To prompt his friend to contact him" at bounding box center [670, 405] width 496 height 14
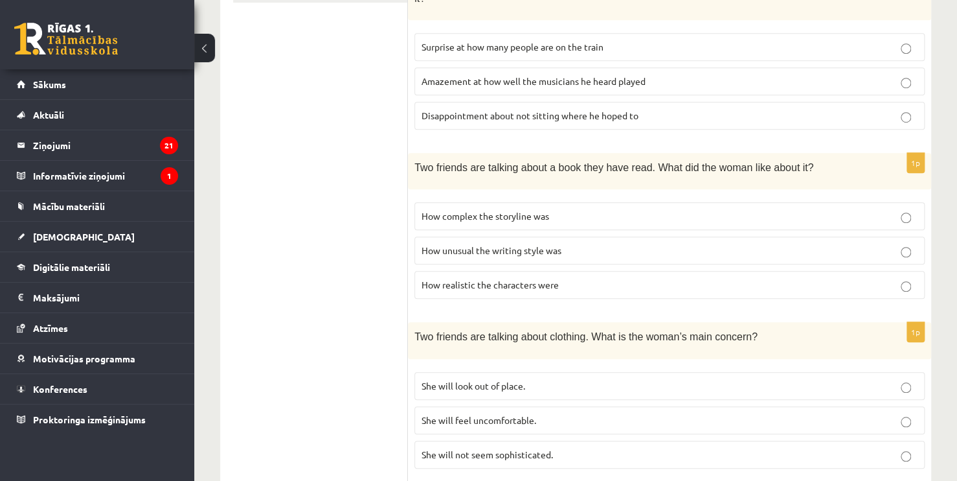
scroll to position [344, 0]
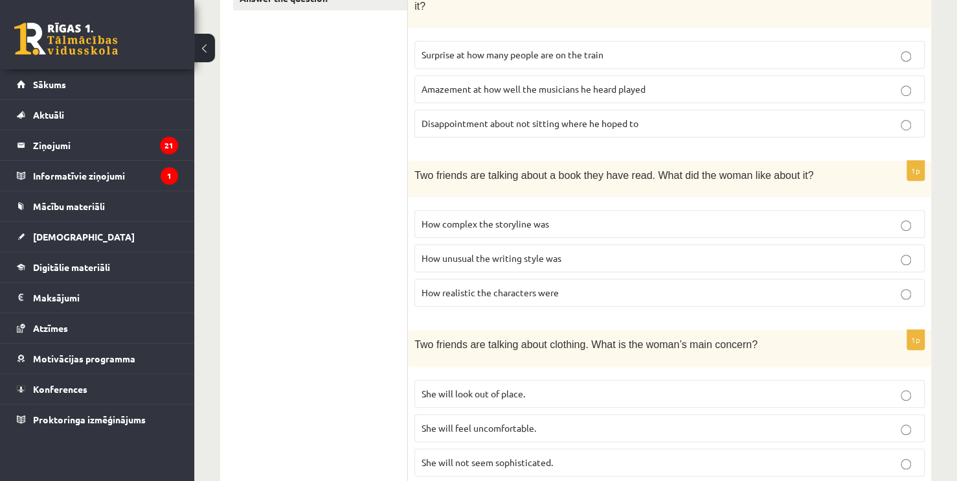
click at [562, 251] on p "How unusual the writing style was" at bounding box center [670, 258] width 496 height 14
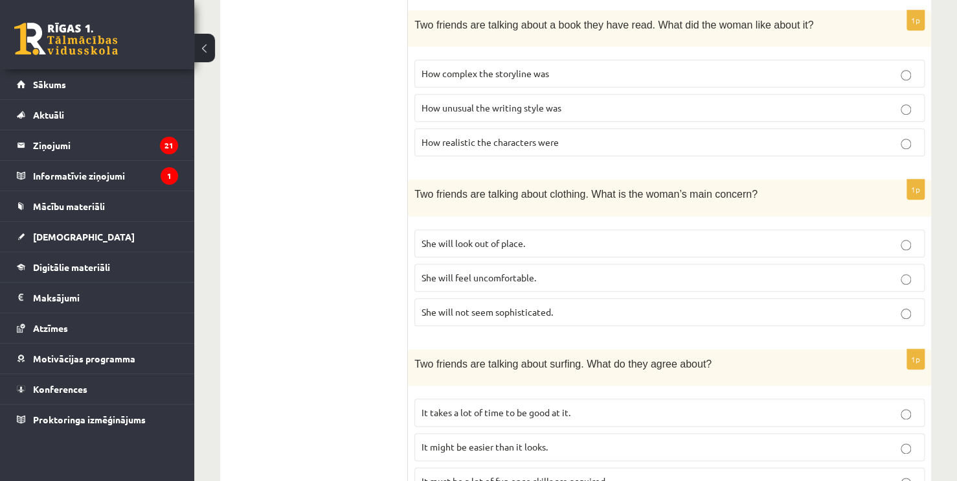
scroll to position [499, 0]
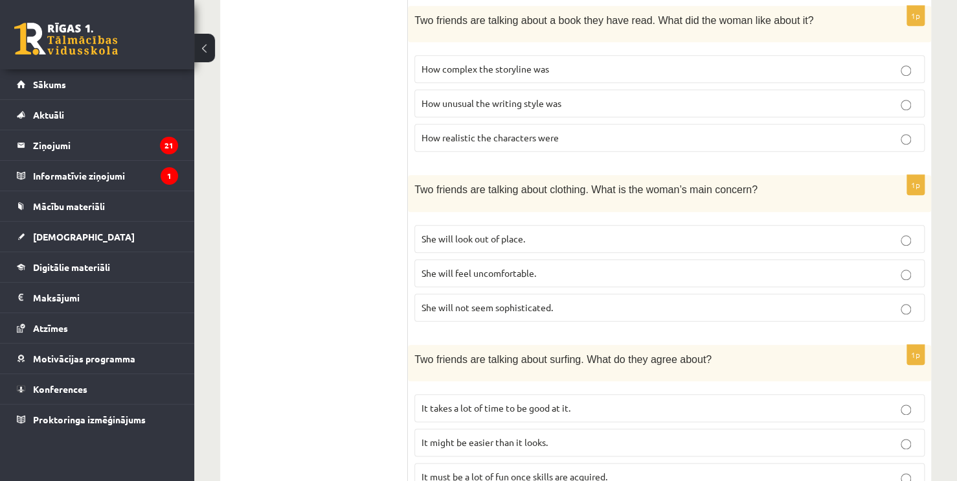
click at [582, 232] on p "She will look out of place." at bounding box center [670, 239] width 496 height 14
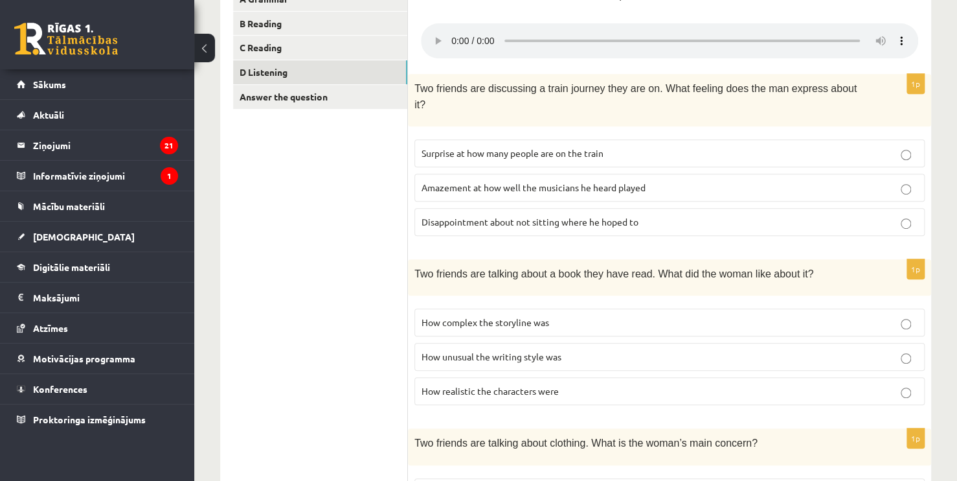
scroll to position [246, 0]
click at [583, 181] on span "Amazement at how well the musicians he heard played" at bounding box center [534, 187] width 224 height 12
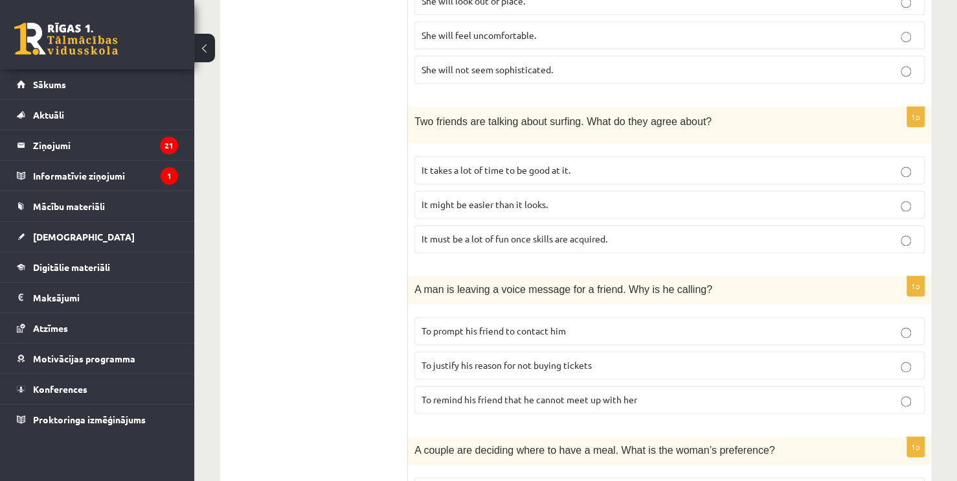
scroll to position [740, 0]
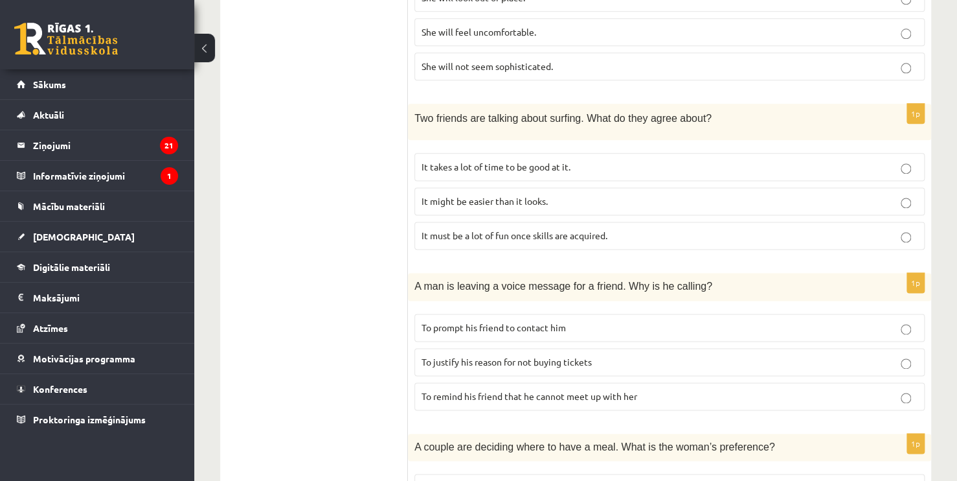
click at [598, 160] on p "It takes a lot of time to be good at it." at bounding box center [670, 167] width 496 height 14
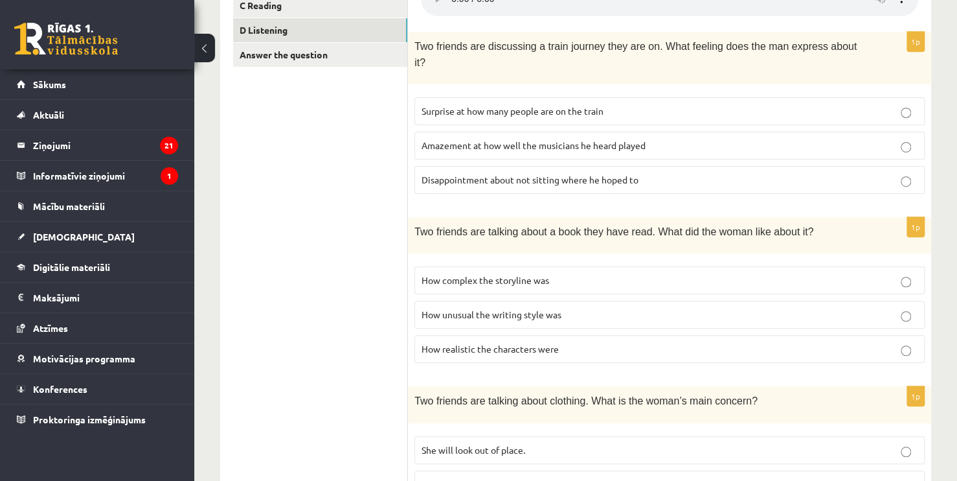
scroll to position [199, 0]
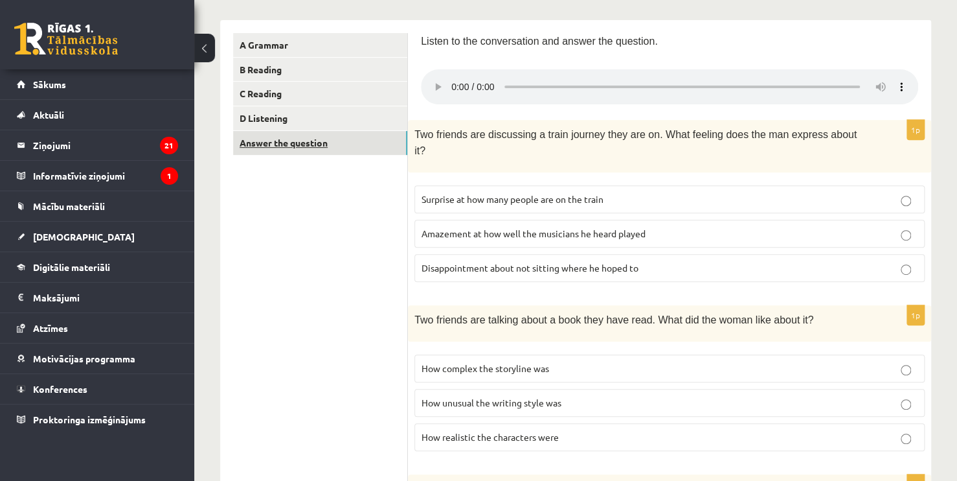
click at [311, 142] on link "Answer the question" at bounding box center [320, 143] width 174 height 24
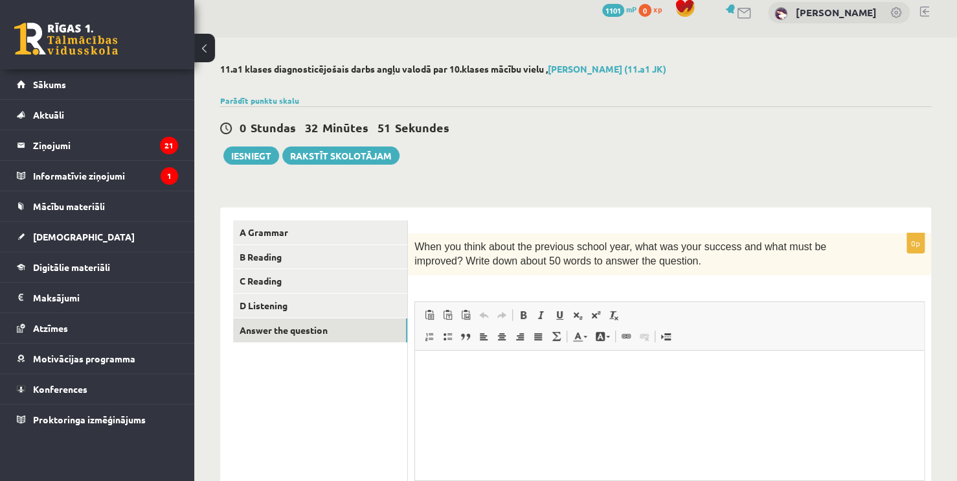
scroll to position [0, 0]
click at [503, 379] on html at bounding box center [669, 370] width 509 height 40
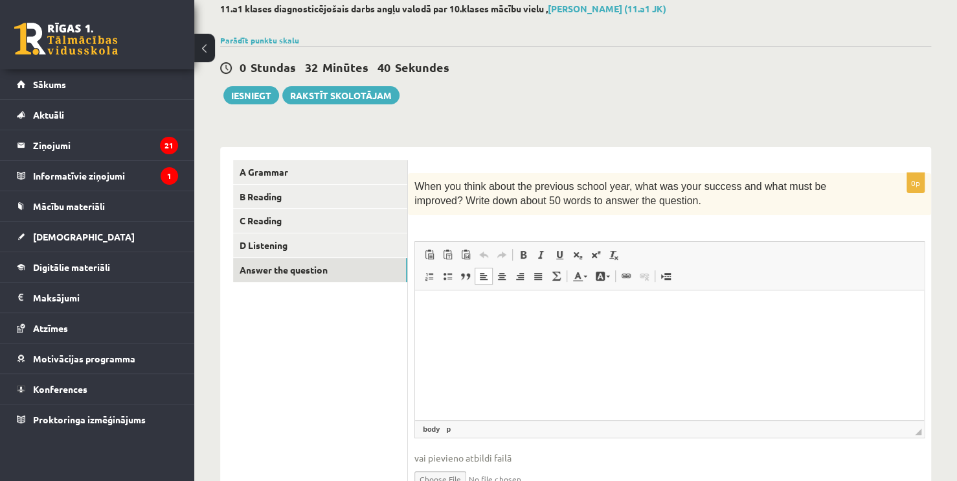
scroll to position [76, 0]
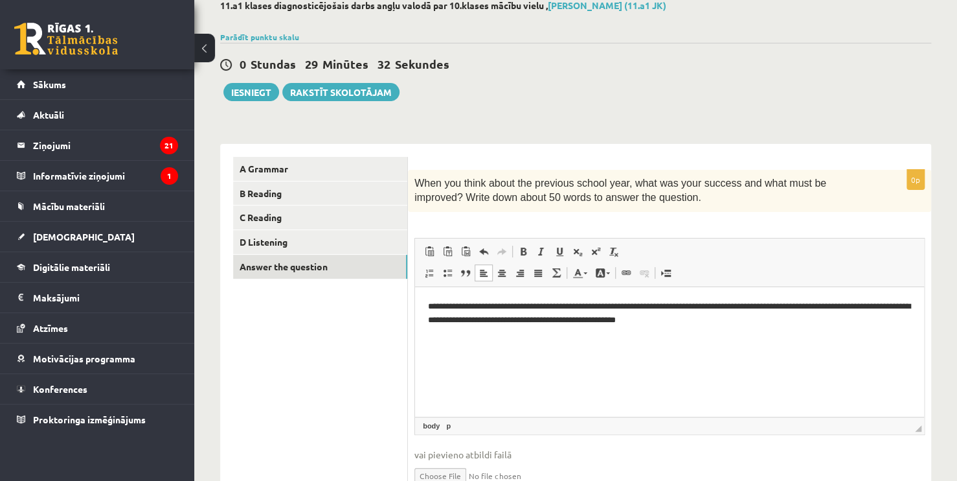
click at [569, 317] on p "**********" at bounding box center [669, 312] width 483 height 27
click at [730, 324] on p "**********" at bounding box center [669, 312] width 483 height 27
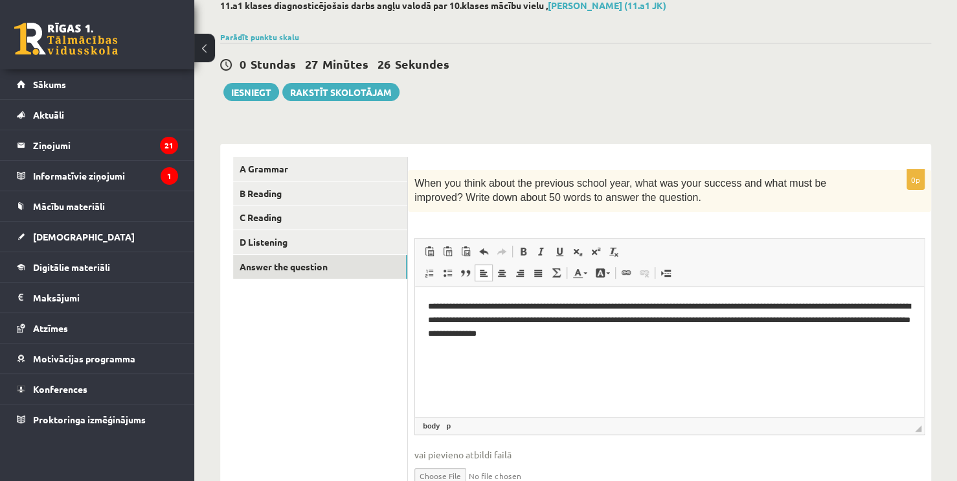
click at [629, 332] on p "**********" at bounding box center [669, 319] width 483 height 40
click at [692, 332] on p "**********" at bounding box center [669, 319] width 483 height 40
click at [640, 332] on p "**********" at bounding box center [669, 319] width 483 height 40
click at [687, 335] on p "**********" at bounding box center [669, 319] width 483 height 40
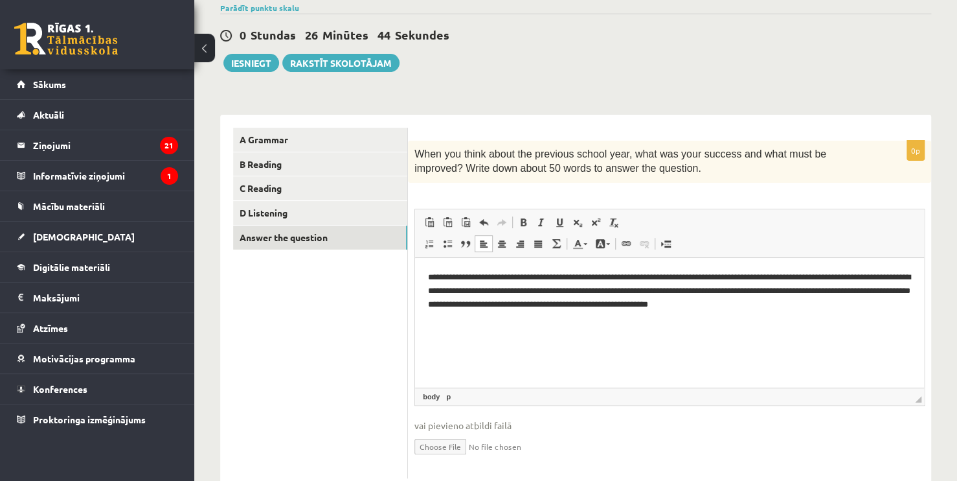
scroll to position [100, 0]
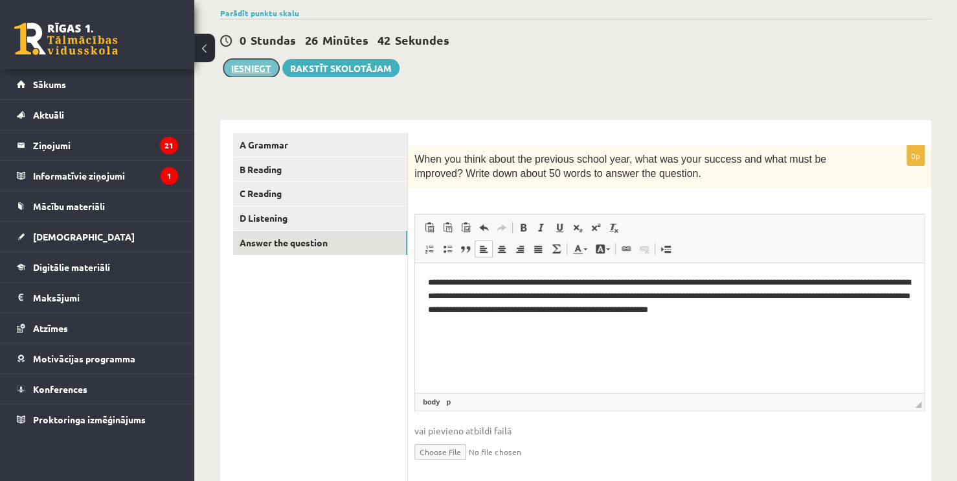
click at [249, 72] on button "Iesniegt" at bounding box center [251, 68] width 56 height 18
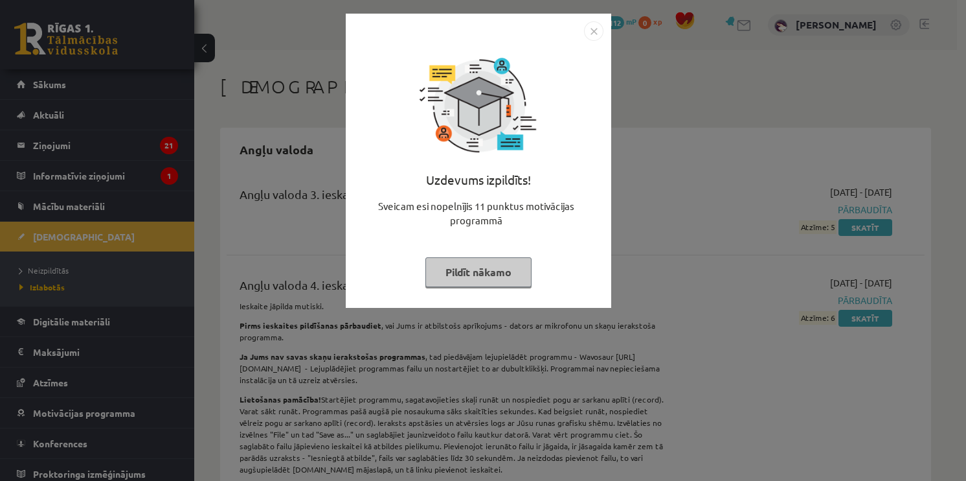
click at [491, 264] on button "Pildīt nākamo" at bounding box center [478, 272] width 106 height 30
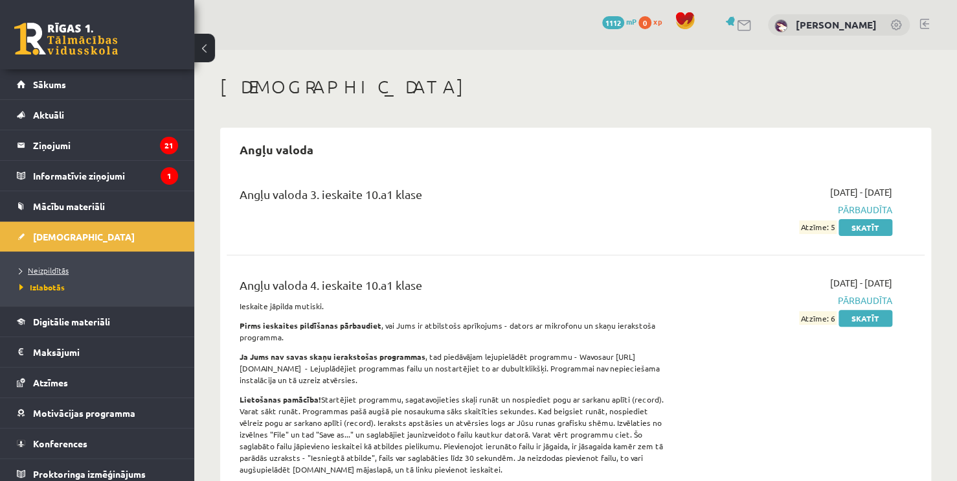
click at [53, 270] on span "Neizpildītās" at bounding box center [43, 270] width 49 height 10
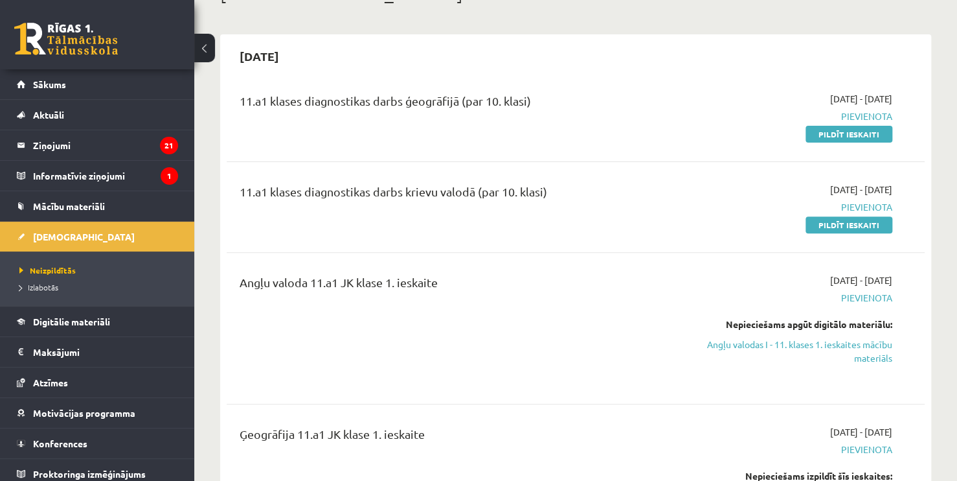
scroll to position [120, 0]
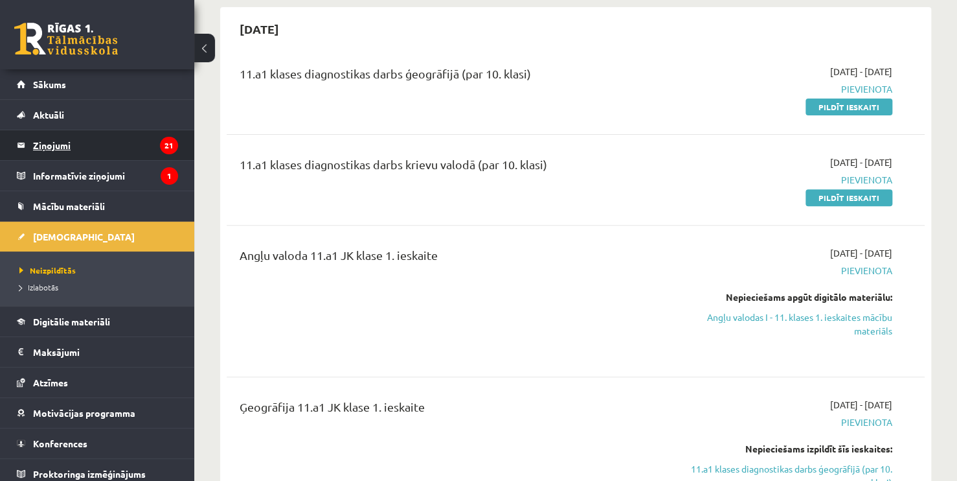
click at [118, 137] on legend "Ziņojumi 21" at bounding box center [105, 145] width 145 height 30
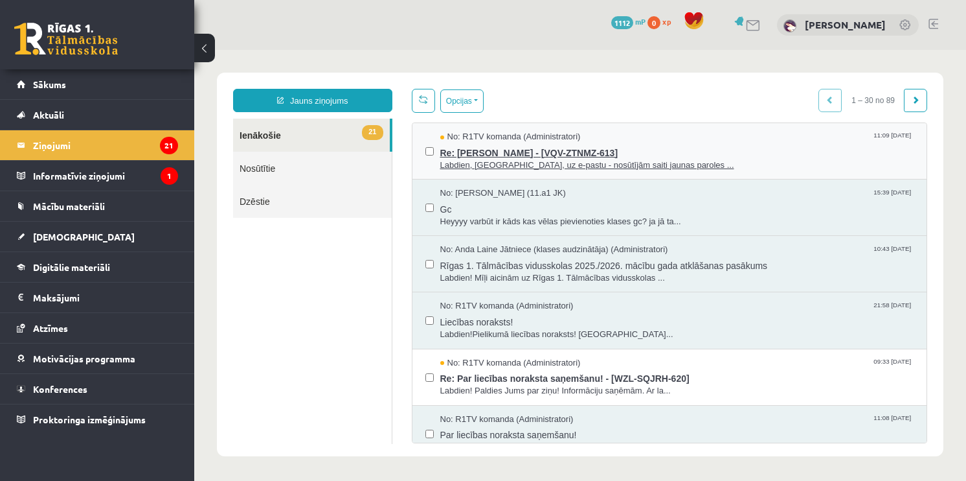
click at [496, 138] on span "No: R1TV komanda (Administratori)" at bounding box center [510, 137] width 141 height 12
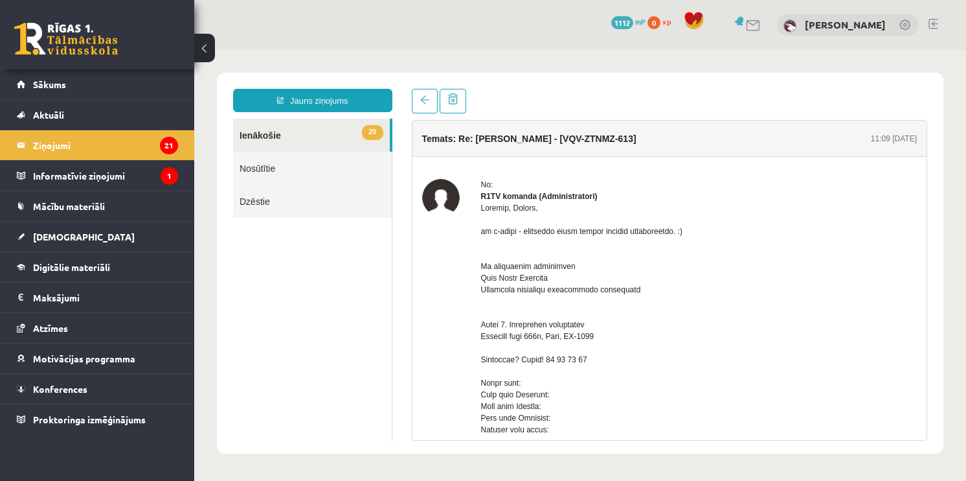
click at [329, 131] on link "20 Ienākošie" at bounding box center [311, 135] width 157 height 33
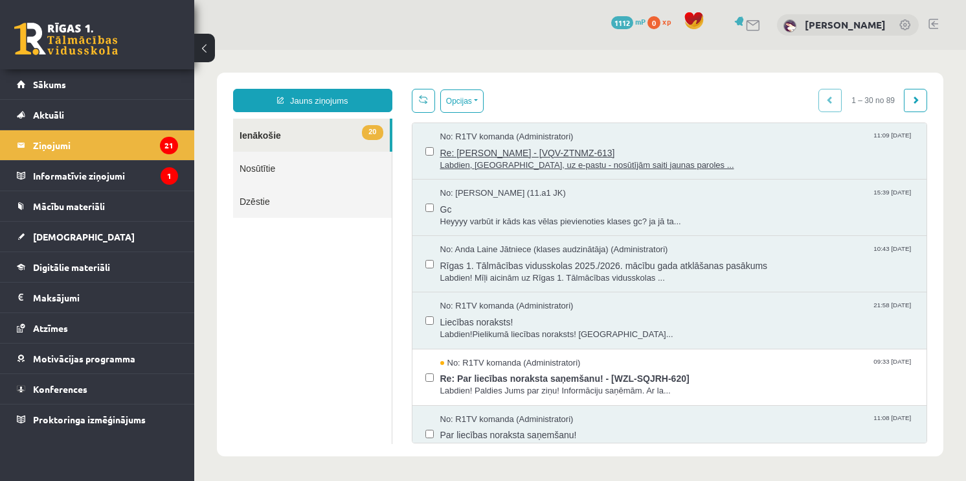
click at [482, 156] on span "Re: [PERSON_NAME] - [VQV-ZTNMZ-613]" at bounding box center [677, 151] width 474 height 16
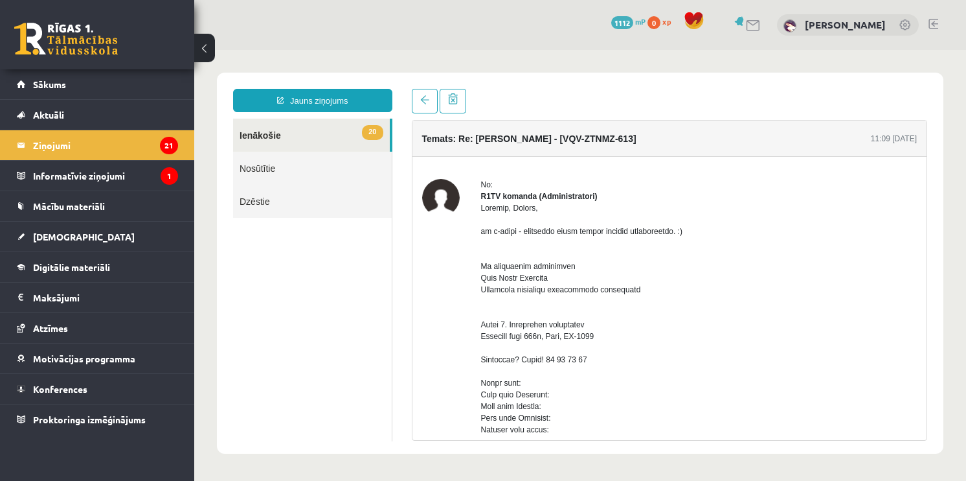
click at [300, 126] on link "20 Ienākošie" at bounding box center [311, 135] width 157 height 33
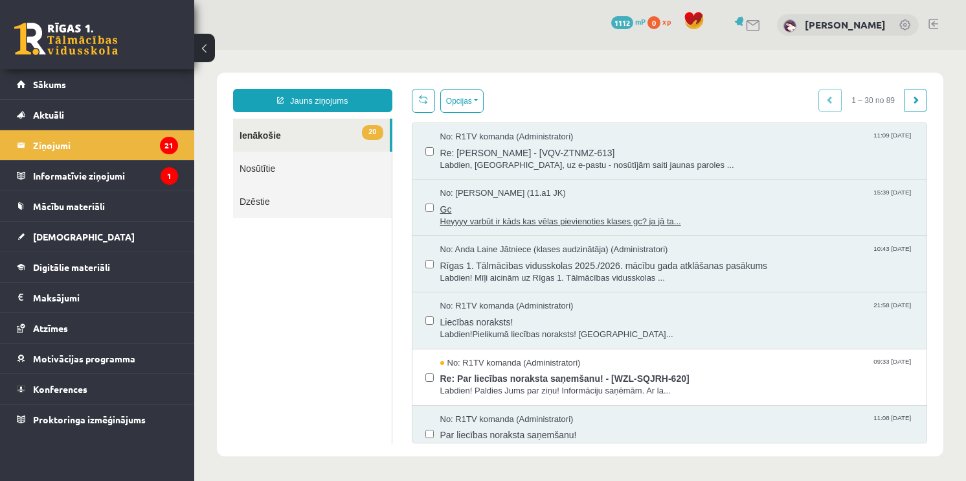
click at [501, 210] on span "Gc" at bounding box center [677, 207] width 474 height 16
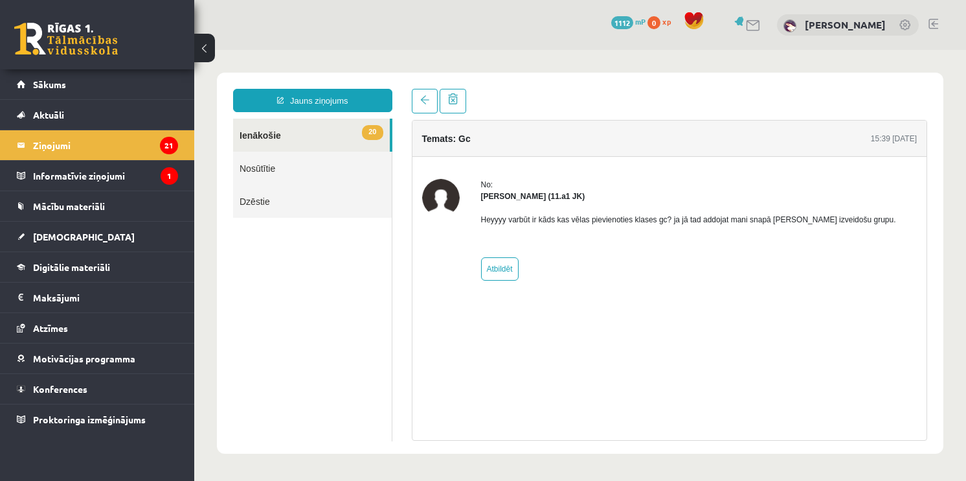
click at [297, 129] on link "20 Ienākošie" at bounding box center [311, 135] width 157 height 33
